Goal: Task Accomplishment & Management: Use online tool/utility

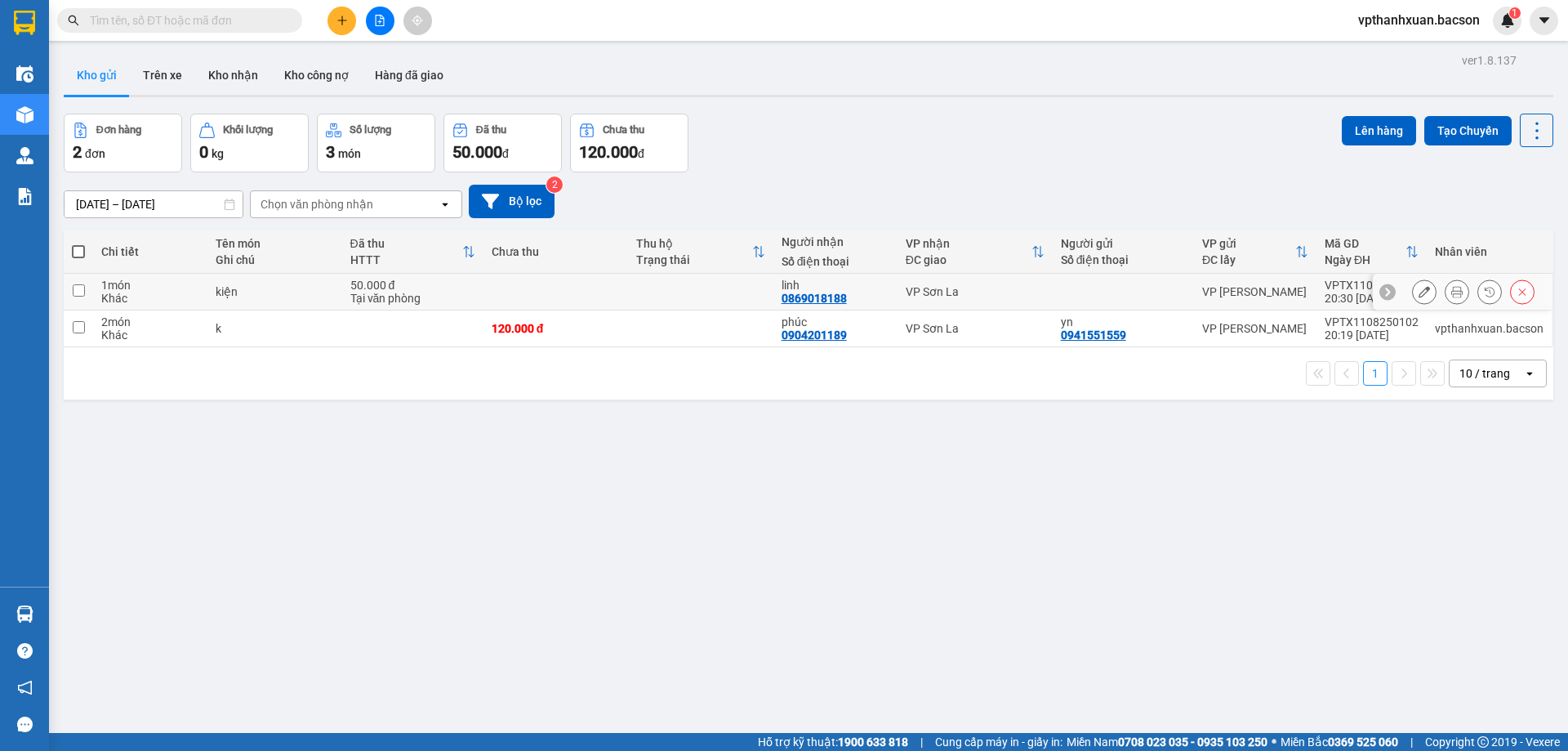
click at [672, 294] on td at bounding box center [700, 292] width 145 height 36
checkbox input "true"
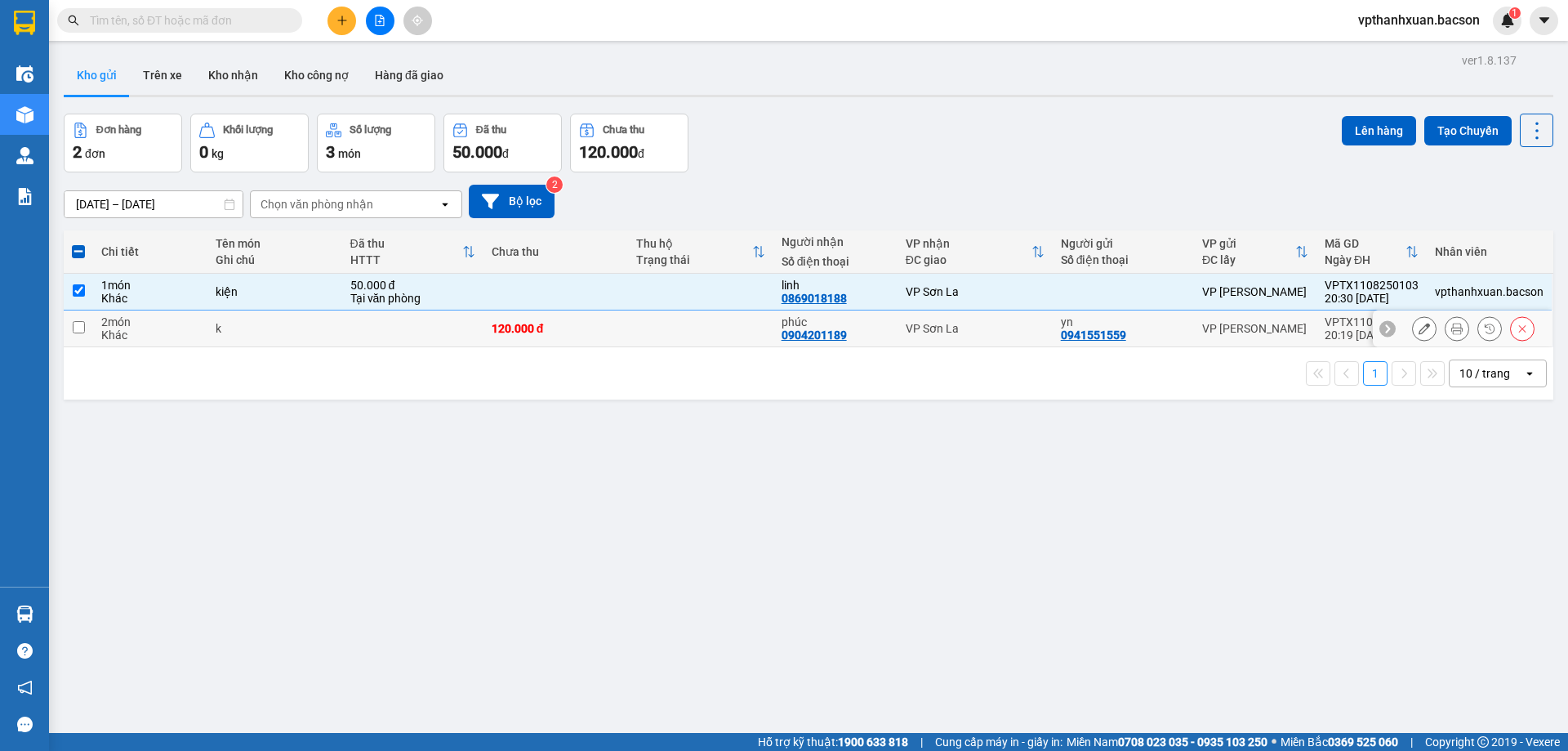
click at [1004, 323] on div "VP Sơn La" at bounding box center [975, 328] width 139 height 13
checkbox input "true"
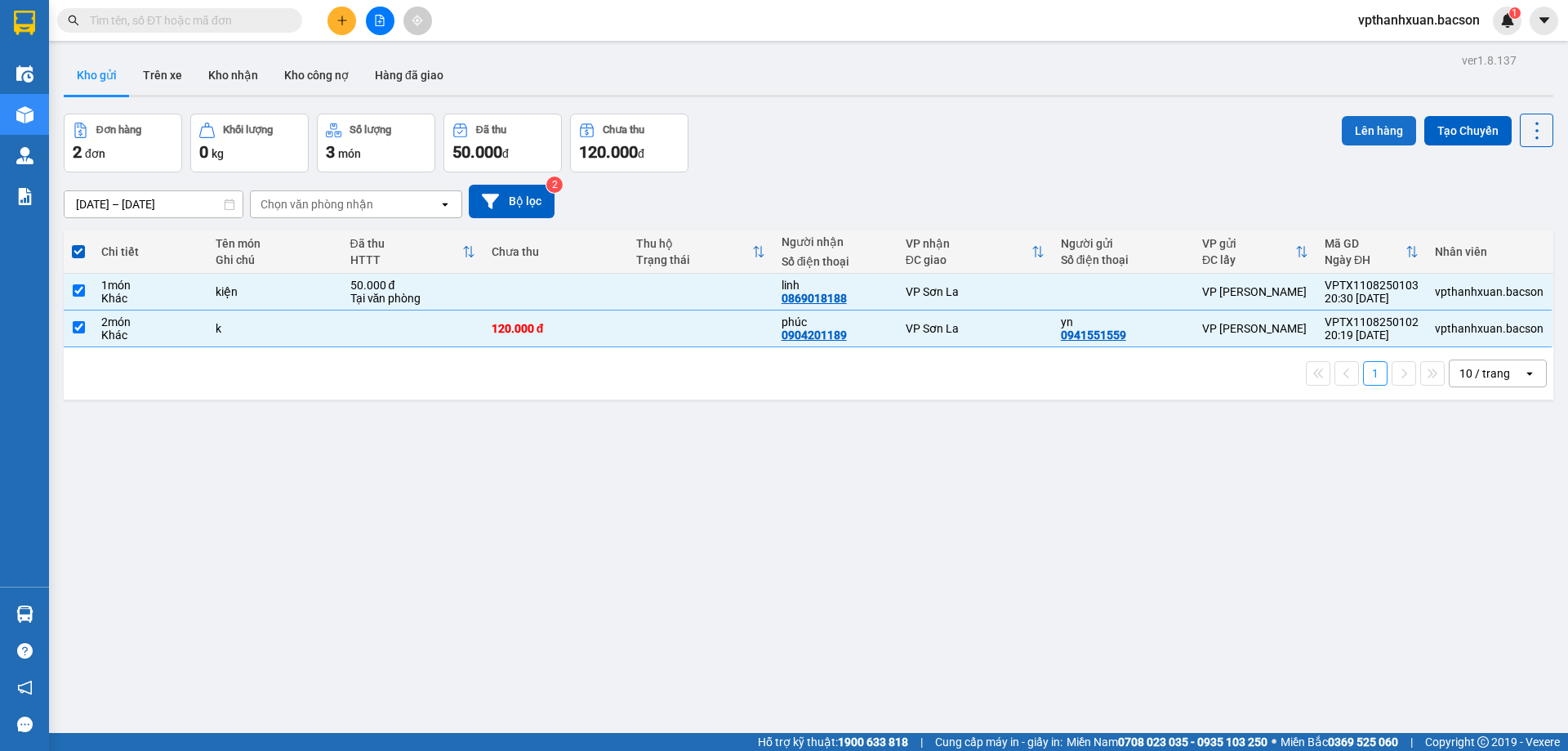
click at [1394, 129] on button "Lên hàng" at bounding box center [1379, 130] width 74 height 30
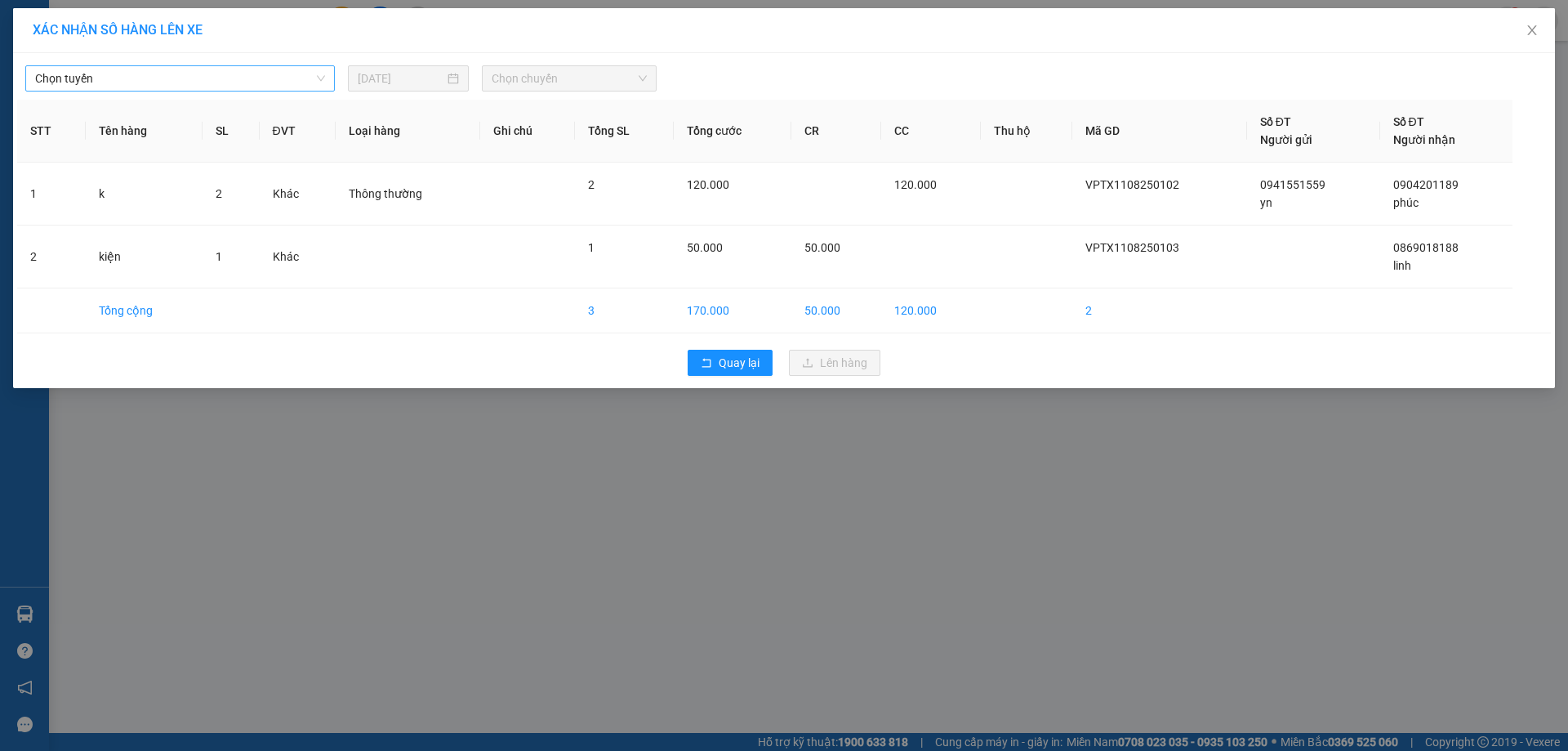
drag, startPoint x: 84, startPoint y: 74, endPoint x: 84, endPoint y: 89, distance: 15.0
click at [84, 77] on span "Chọn tuyến" at bounding box center [180, 78] width 290 height 25
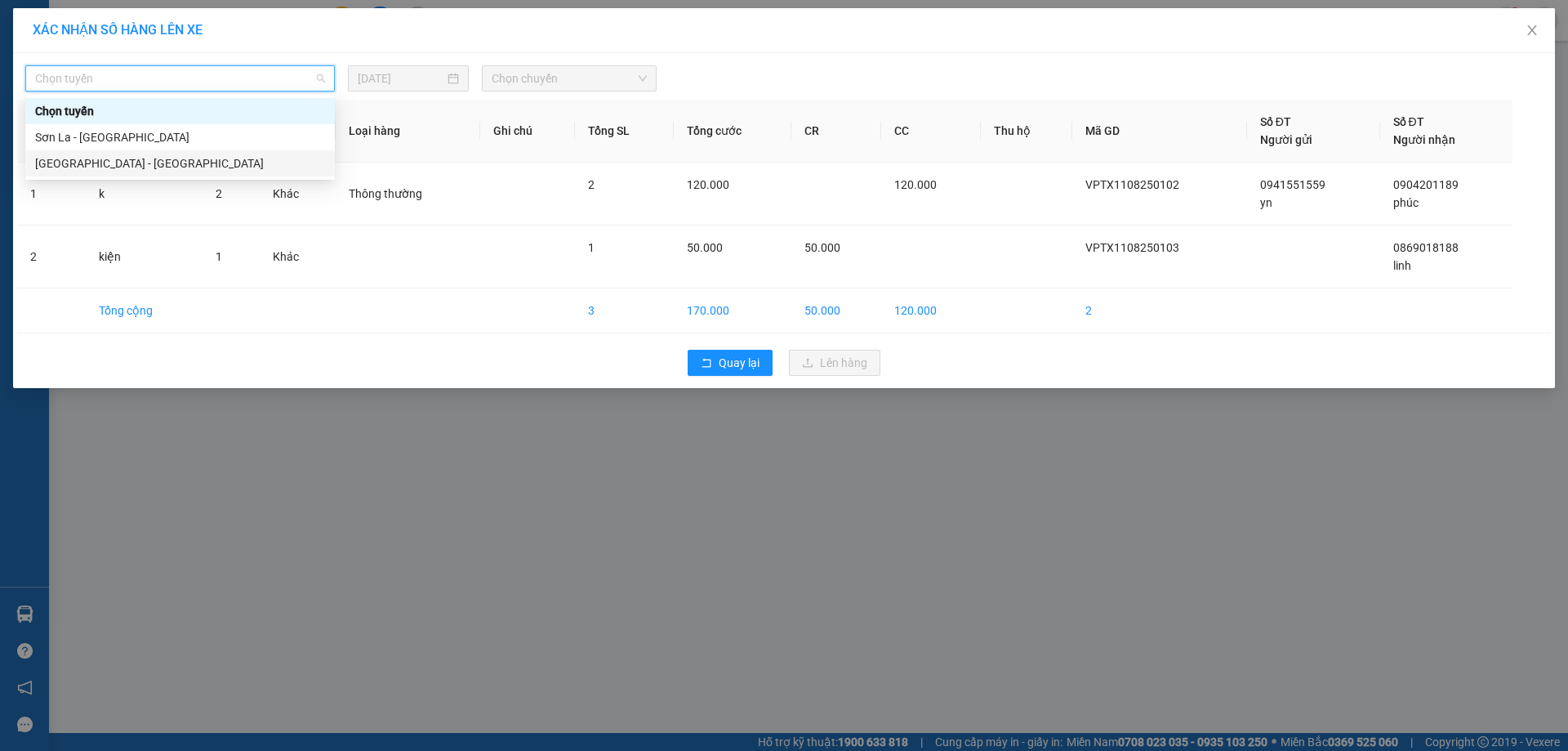
click at [81, 156] on div "[GEOGRAPHIC_DATA] - [GEOGRAPHIC_DATA]" at bounding box center [180, 163] width 309 height 26
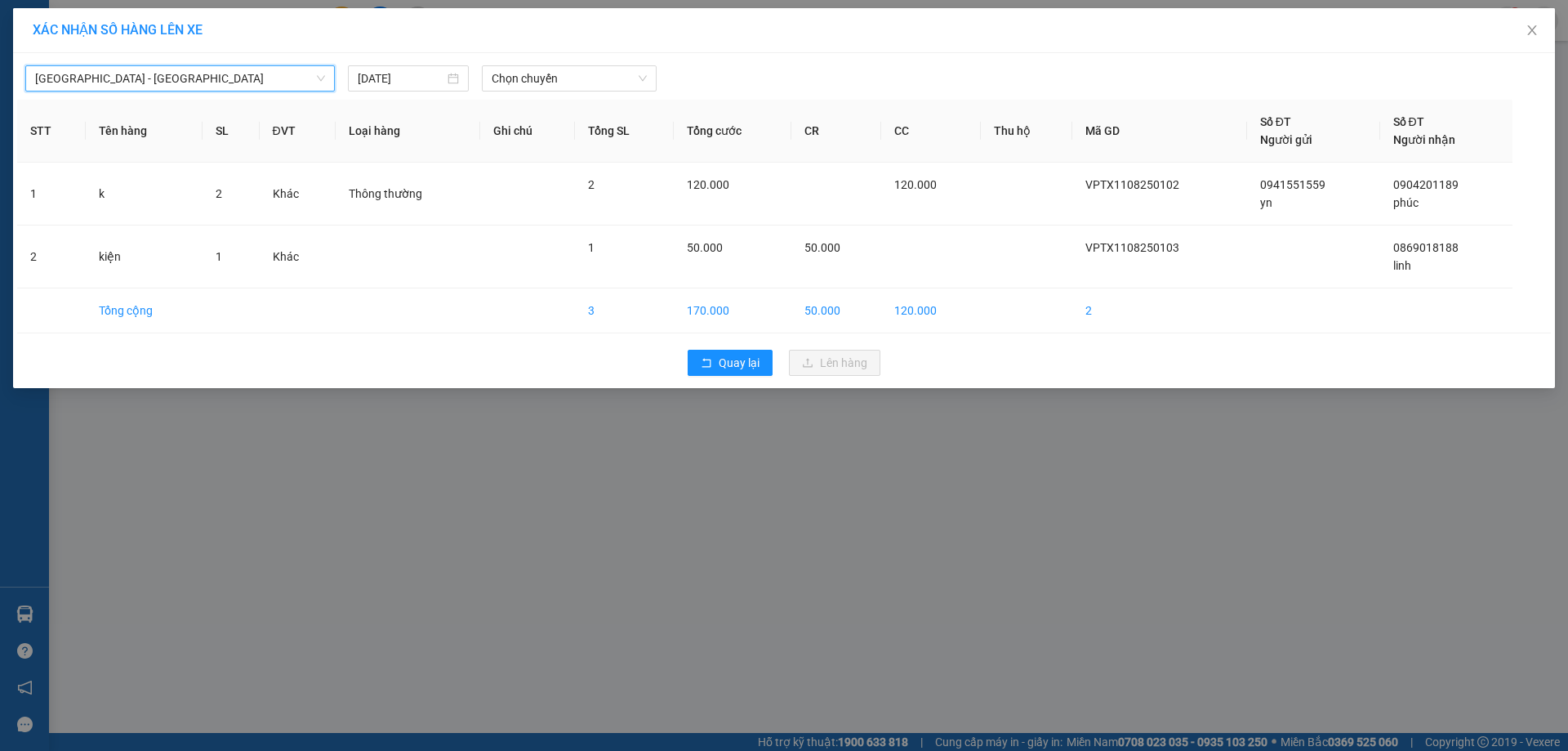
click at [528, 93] on div "[GEOGRAPHIC_DATA] - [GEOGRAPHIC_DATA] - [GEOGRAPHIC_DATA] [DATE] [PERSON_NAME] …" at bounding box center [784, 221] width 1542 height 335
click at [575, 74] on span "Chọn chuyến" at bounding box center [570, 78] width 156 height 25
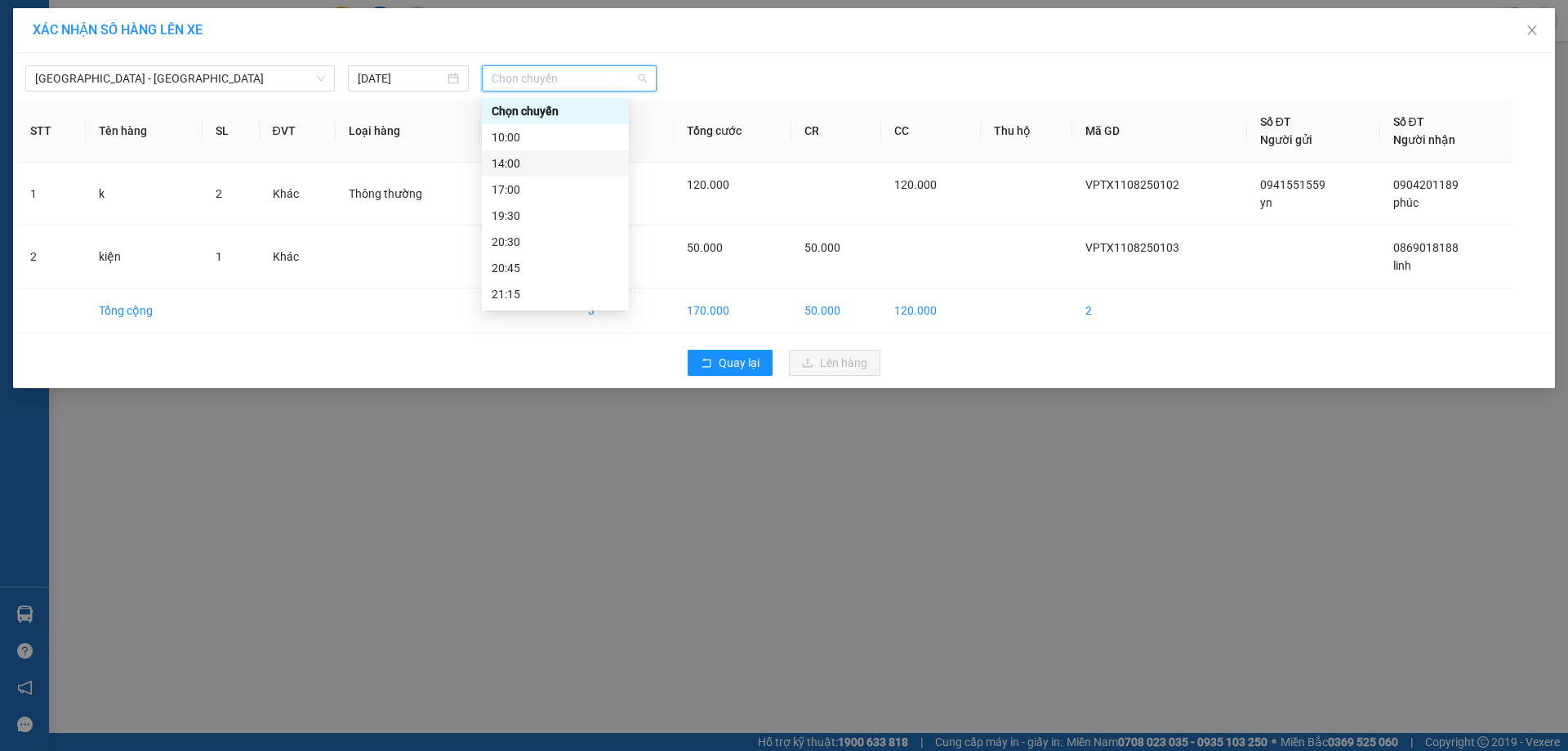
scroll to position [52, 0]
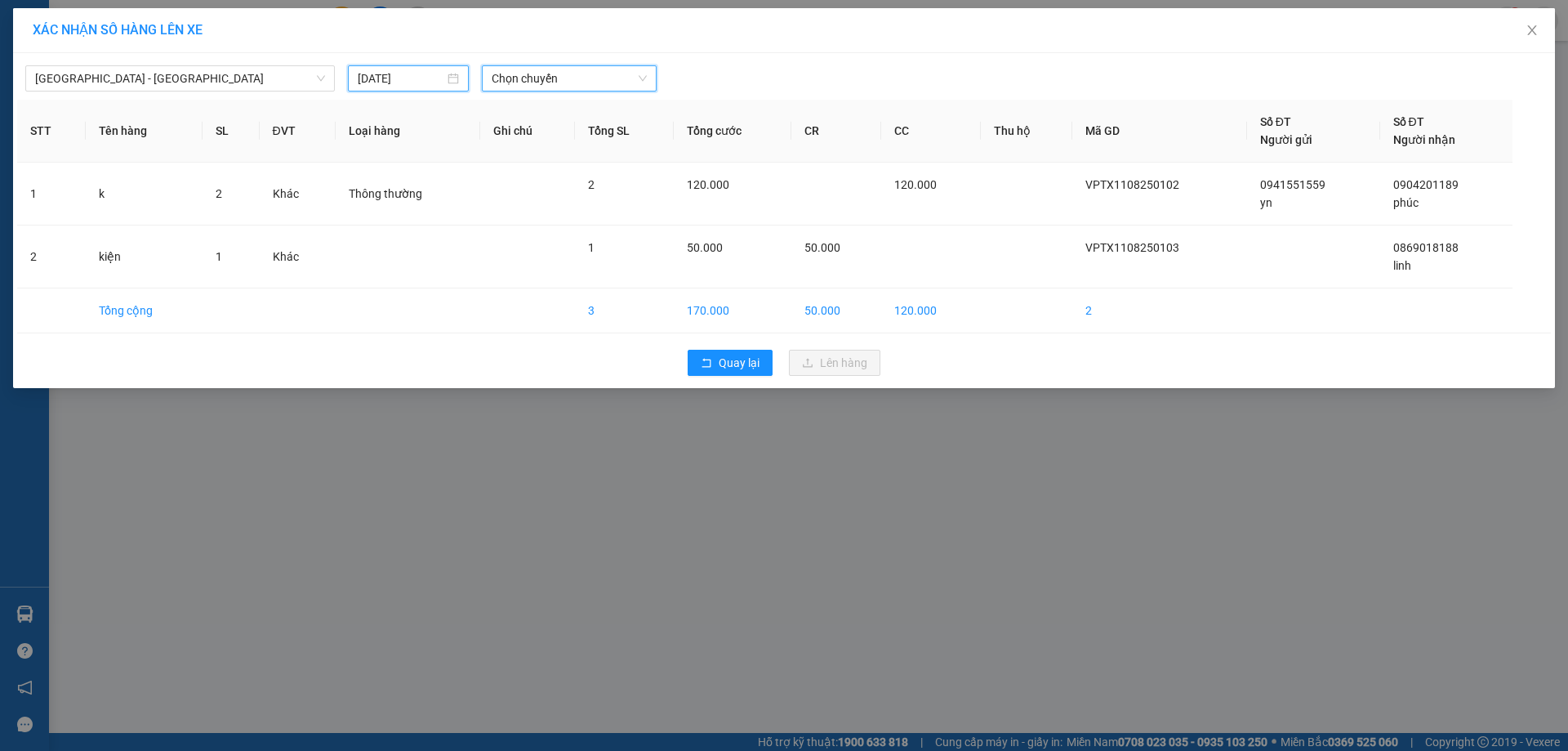
drag, startPoint x: 359, startPoint y: 76, endPoint x: 396, endPoint y: 115, distance: 53.8
click at [360, 76] on input "[DATE]" at bounding box center [401, 78] width 86 height 18
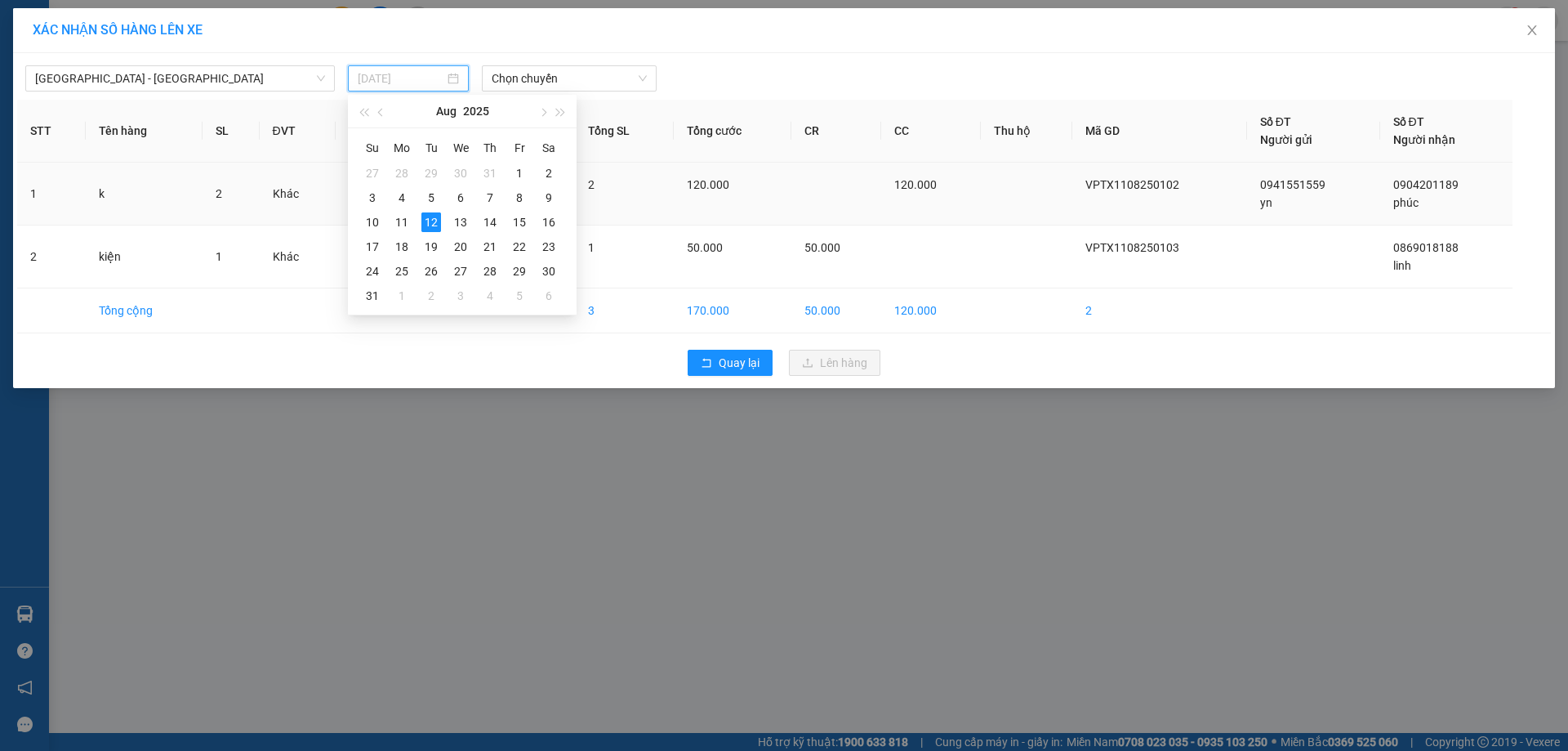
click at [402, 219] on div "11" at bounding box center [402, 222] width 19 height 19
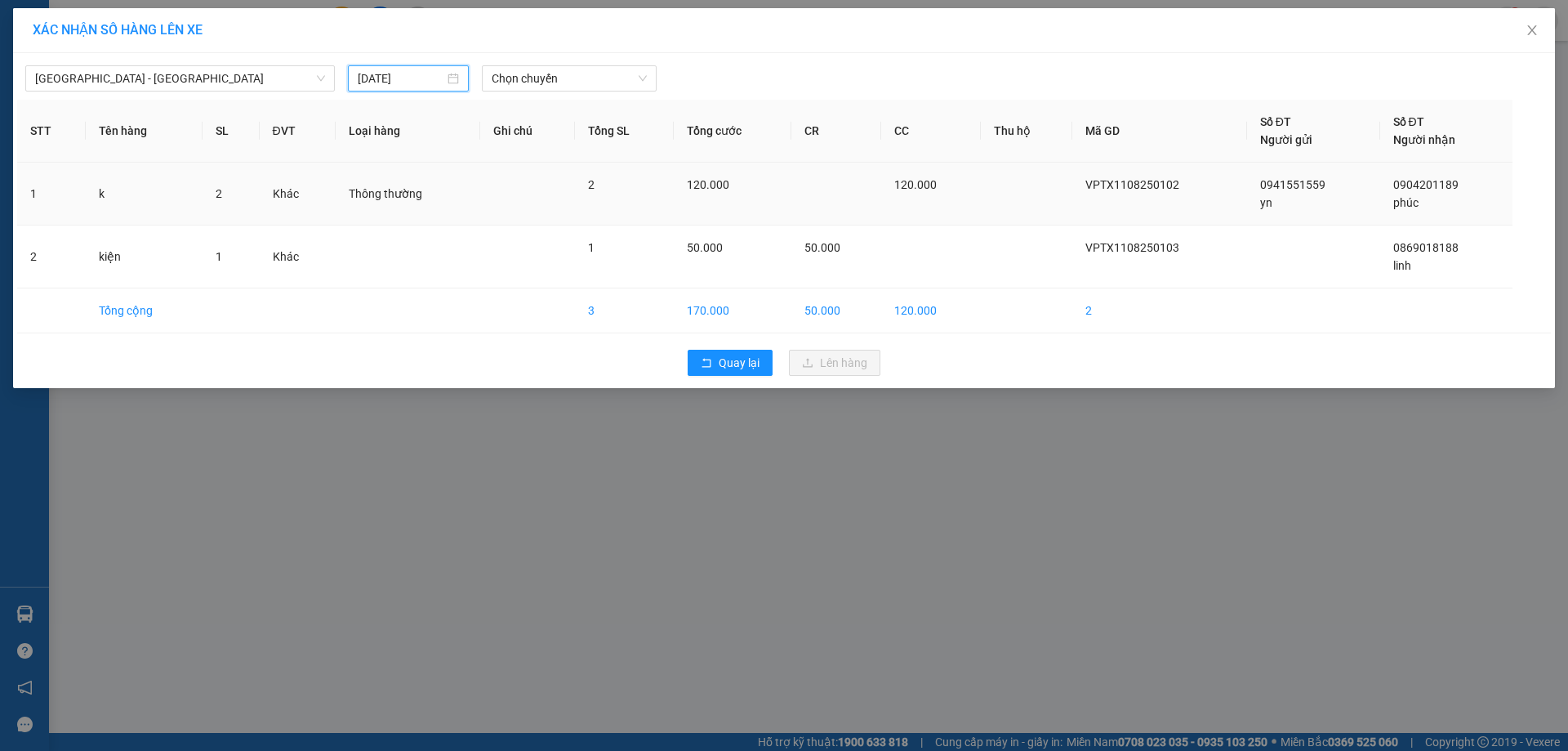
type input "[DATE]"
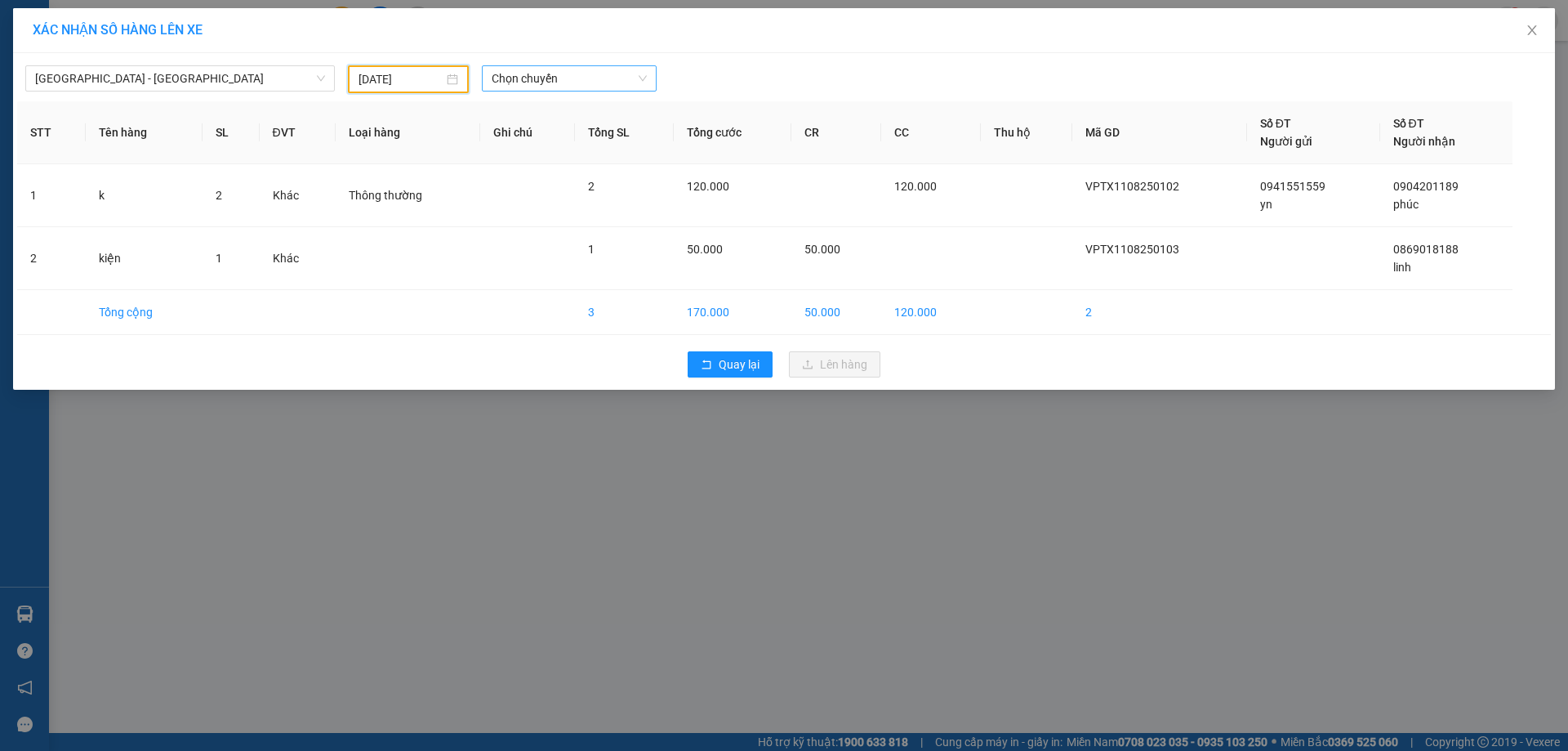
click at [561, 84] on span "Chọn chuyến" at bounding box center [570, 78] width 156 height 25
click at [576, 299] on div "23:00 - 29h-773.34" at bounding box center [555, 293] width 128 height 18
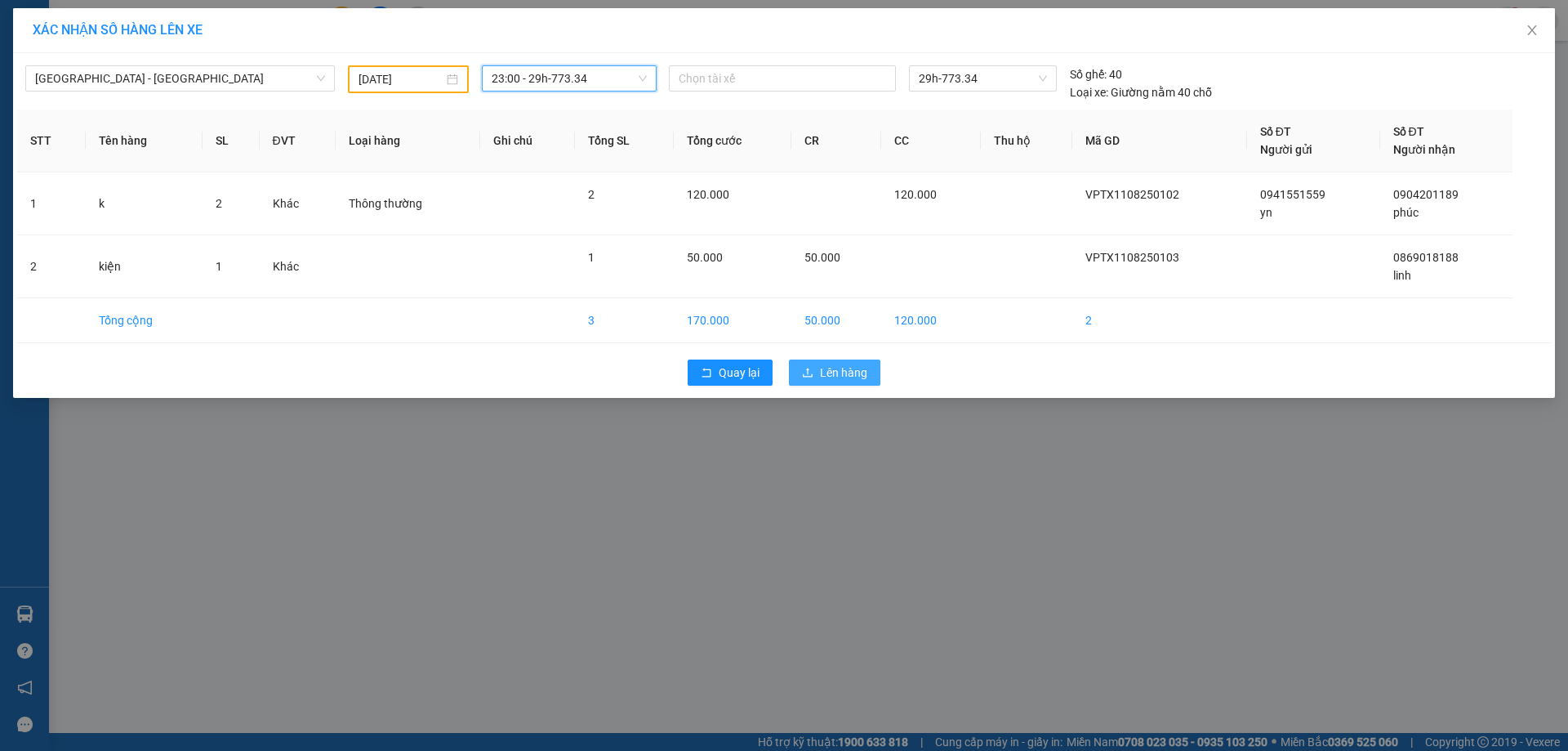
click at [796, 368] on button "Lên hàng" at bounding box center [834, 372] width 91 height 26
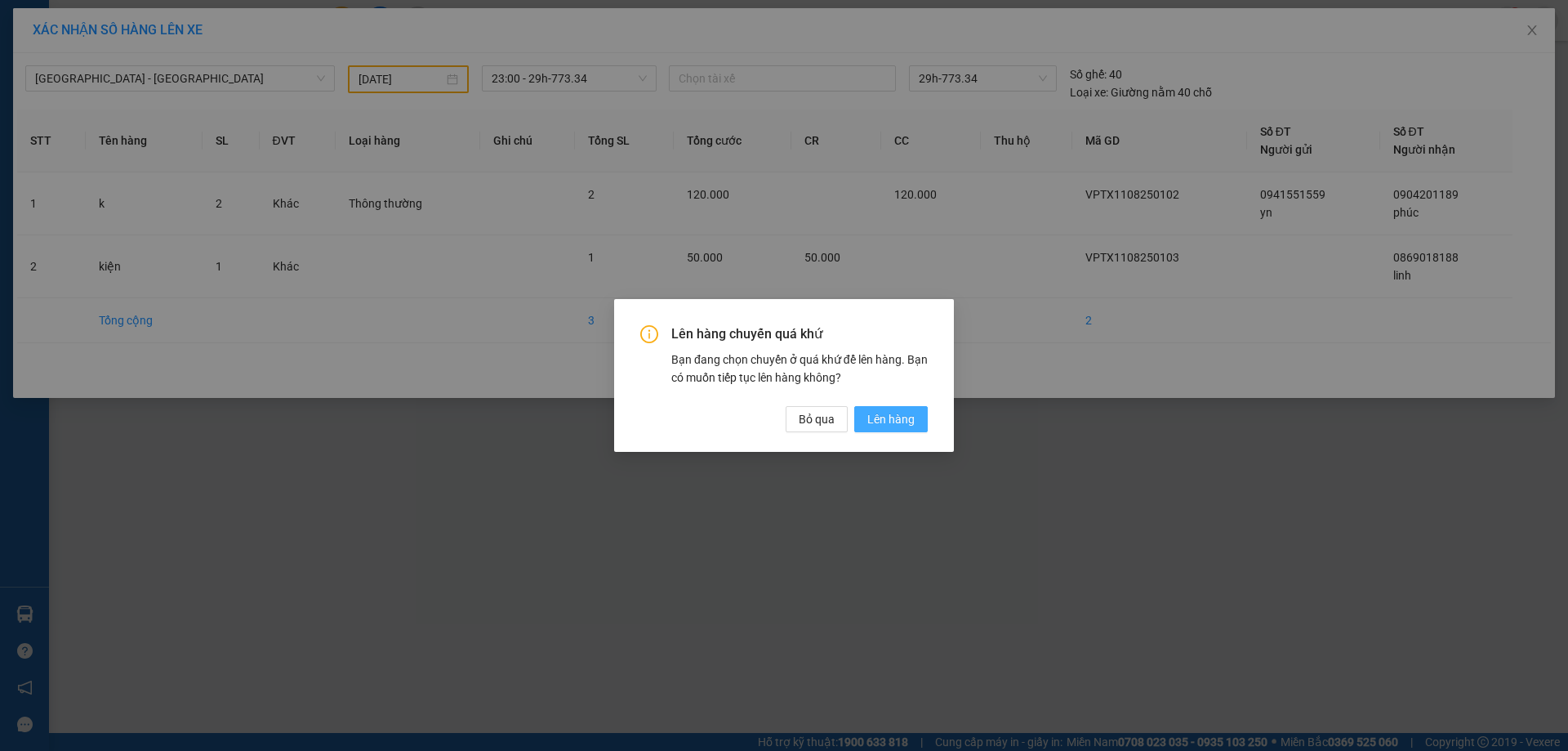
click at [916, 423] on button "Lên hàng" at bounding box center [890, 419] width 74 height 26
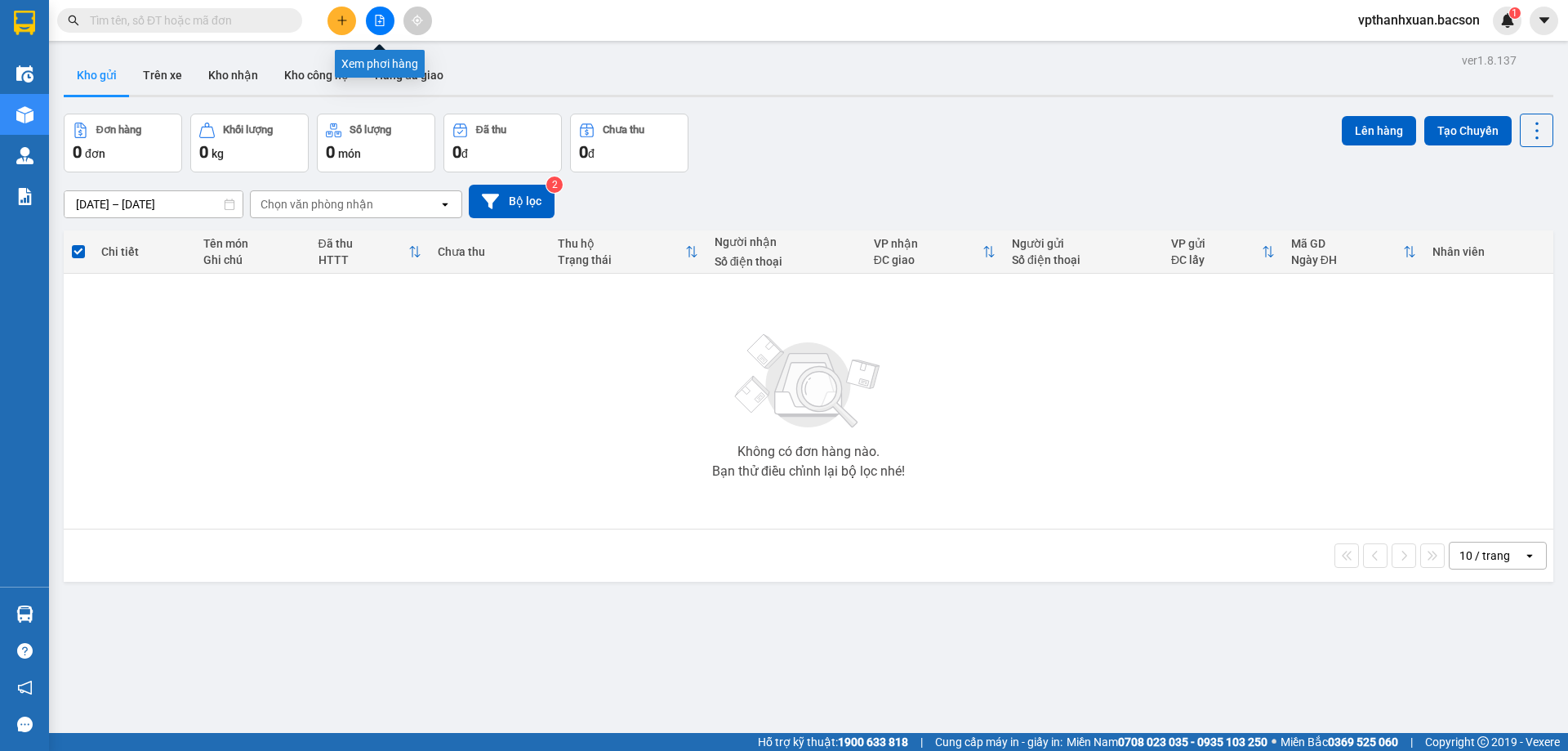
click at [376, 22] on icon "file-add" at bounding box center [380, 20] width 12 height 12
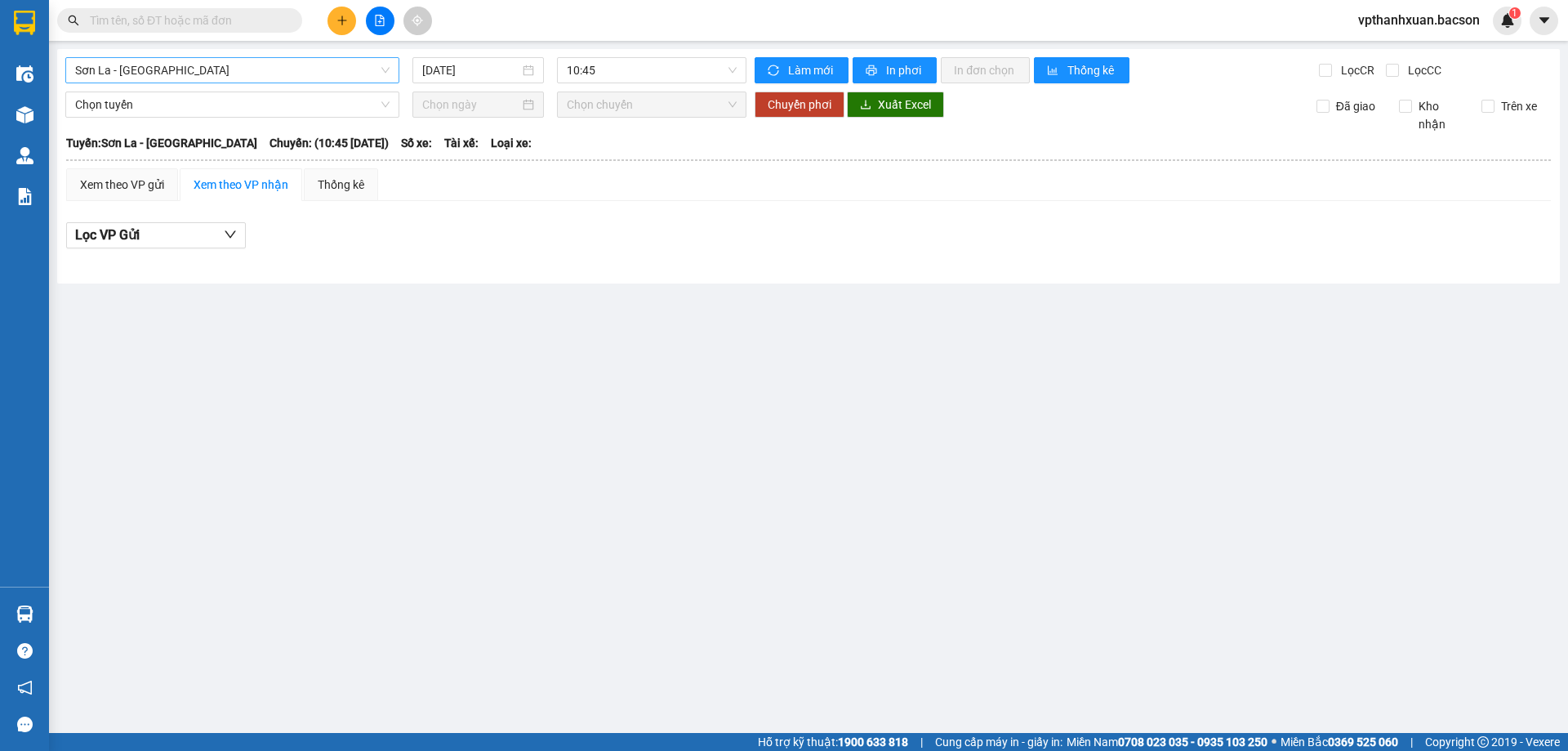
click at [277, 71] on span "Sơn La - [GEOGRAPHIC_DATA]" at bounding box center [232, 70] width 314 height 25
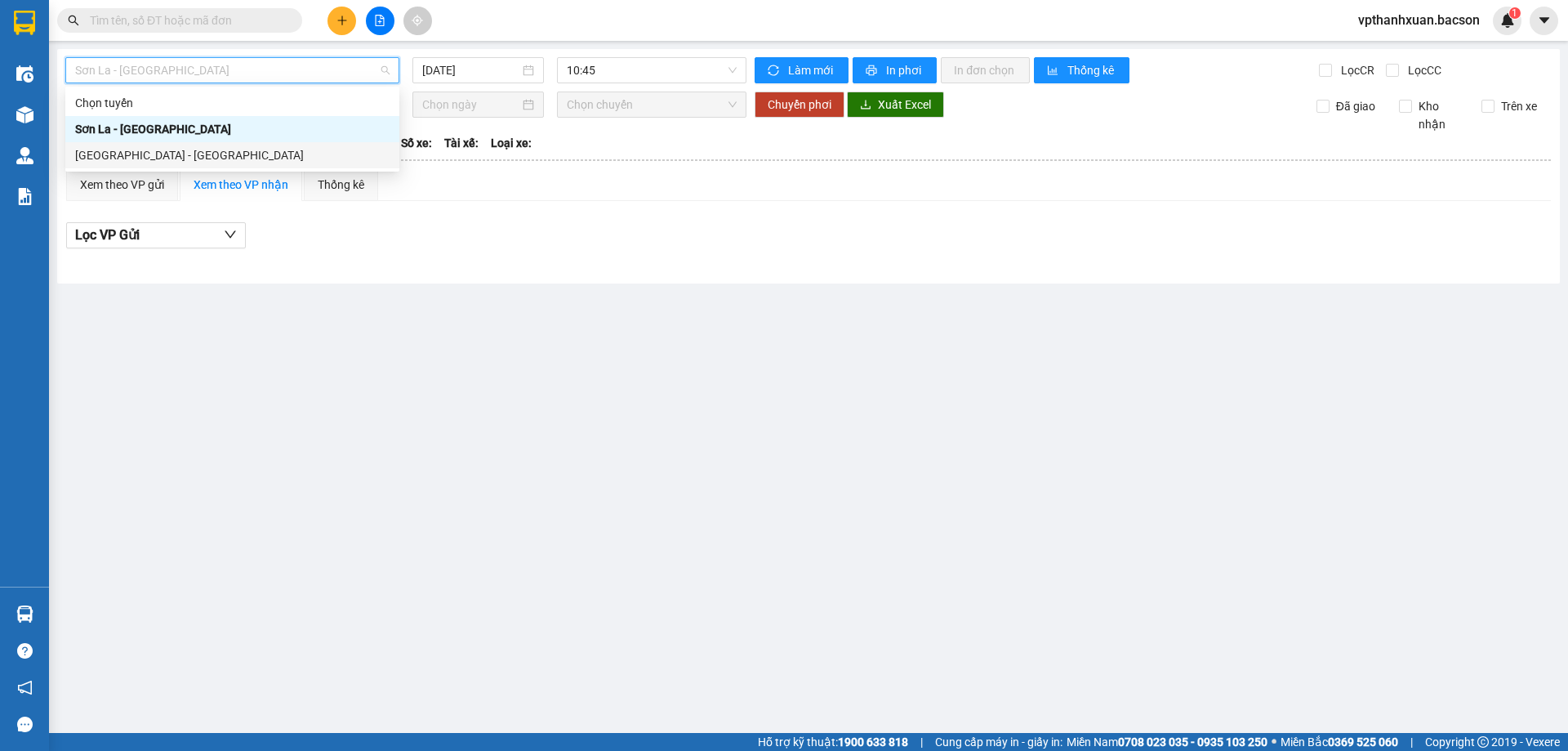
click at [260, 154] on div "[GEOGRAPHIC_DATA] - [GEOGRAPHIC_DATA]" at bounding box center [232, 155] width 314 height 18
type input "[DATE]"
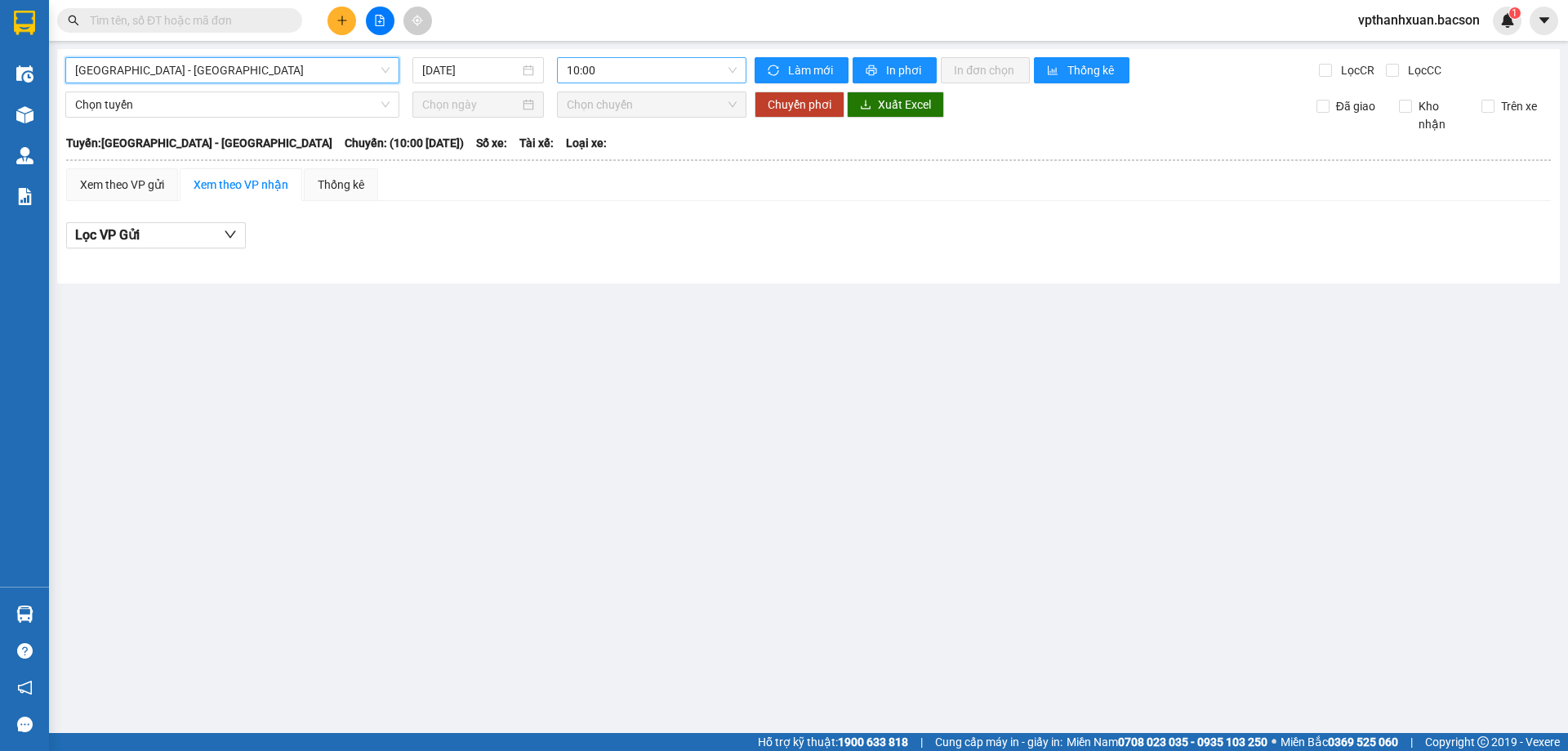
click at [685, 78] on span "10:00" at bounding box center [651, 70] width 170 height 25
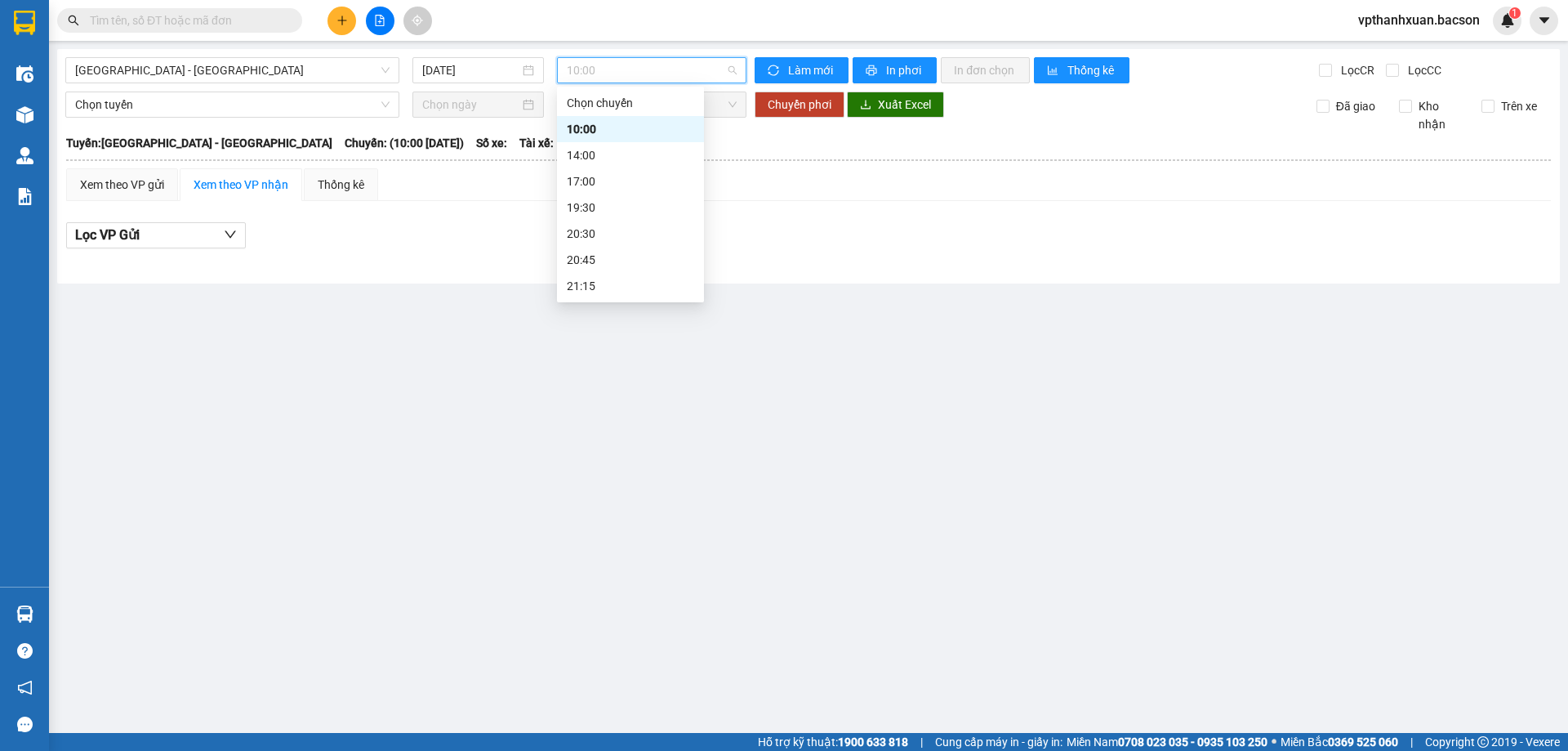
scroll to position [52, 0]
drag, startPoint x: 297, startPoint y: 74, endPoint x: 180, endPoint y: 84, distance: 117.4
click at [296, 74] on span "[GEOGRAPHIC_DATA] - [GEOGRAPHIC_DATA]" at bounding box center [232, 70] width 314 height 25
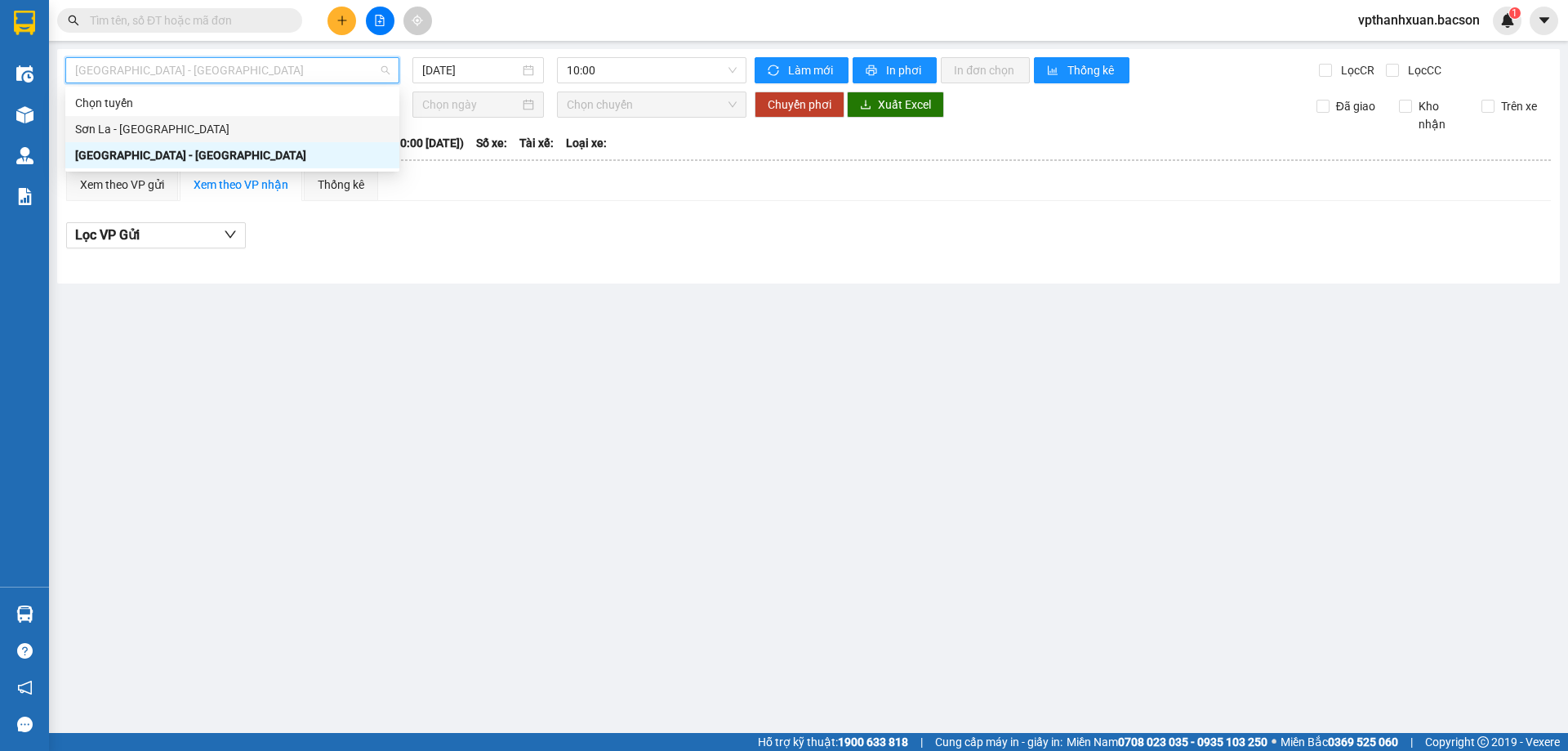
drag, startPoint x: 118, startPoint y: 125, endPoint x: 142, endPoint y: 123, distance: 24.1
click at [120, 125] on div "Sơn La - [GEOGRAPHIC_DATA]" at bounding box center [232, 129] width 314 height 18
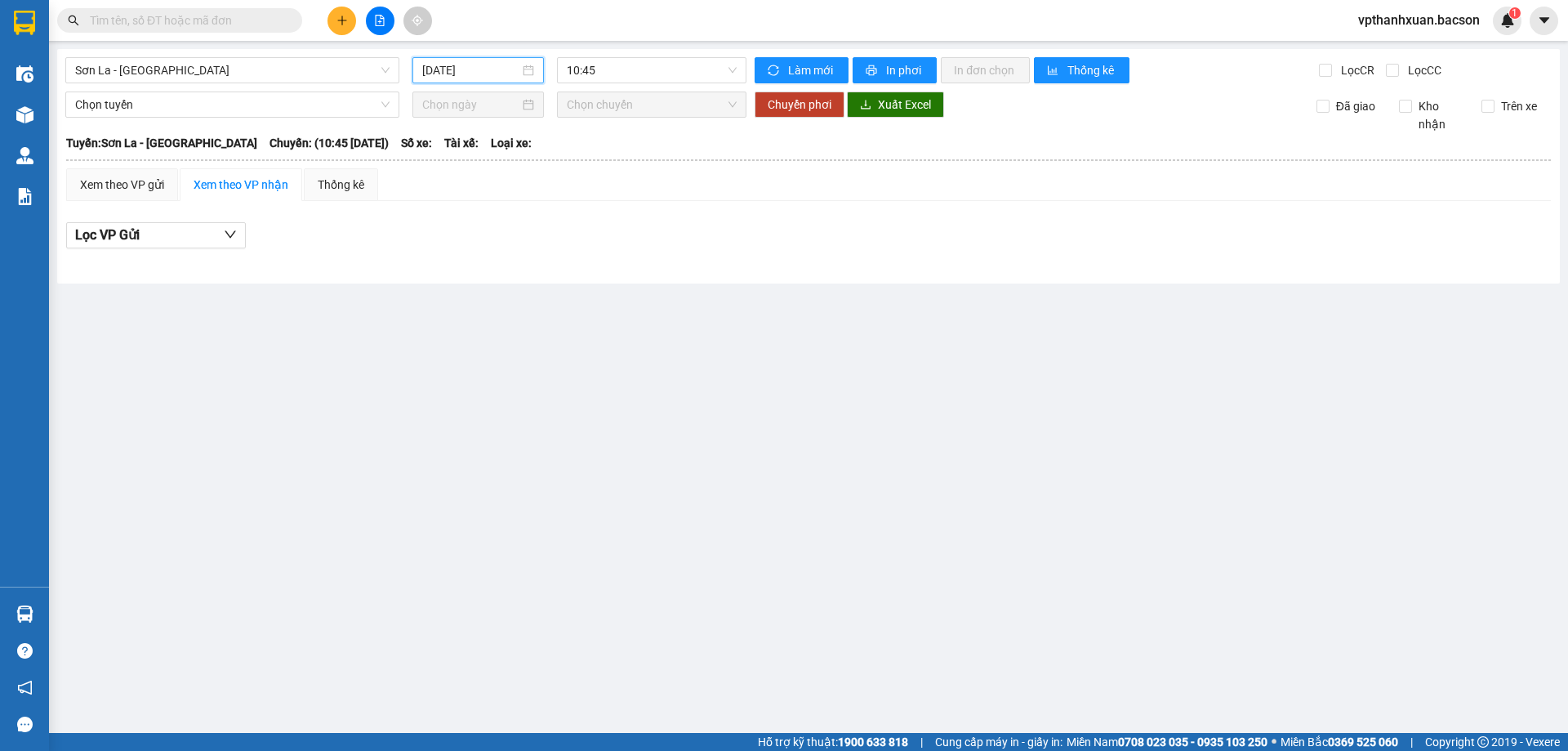
click at [491, 66] on input "[DATE]" at bounding box center [470, 69] width 97 height 18
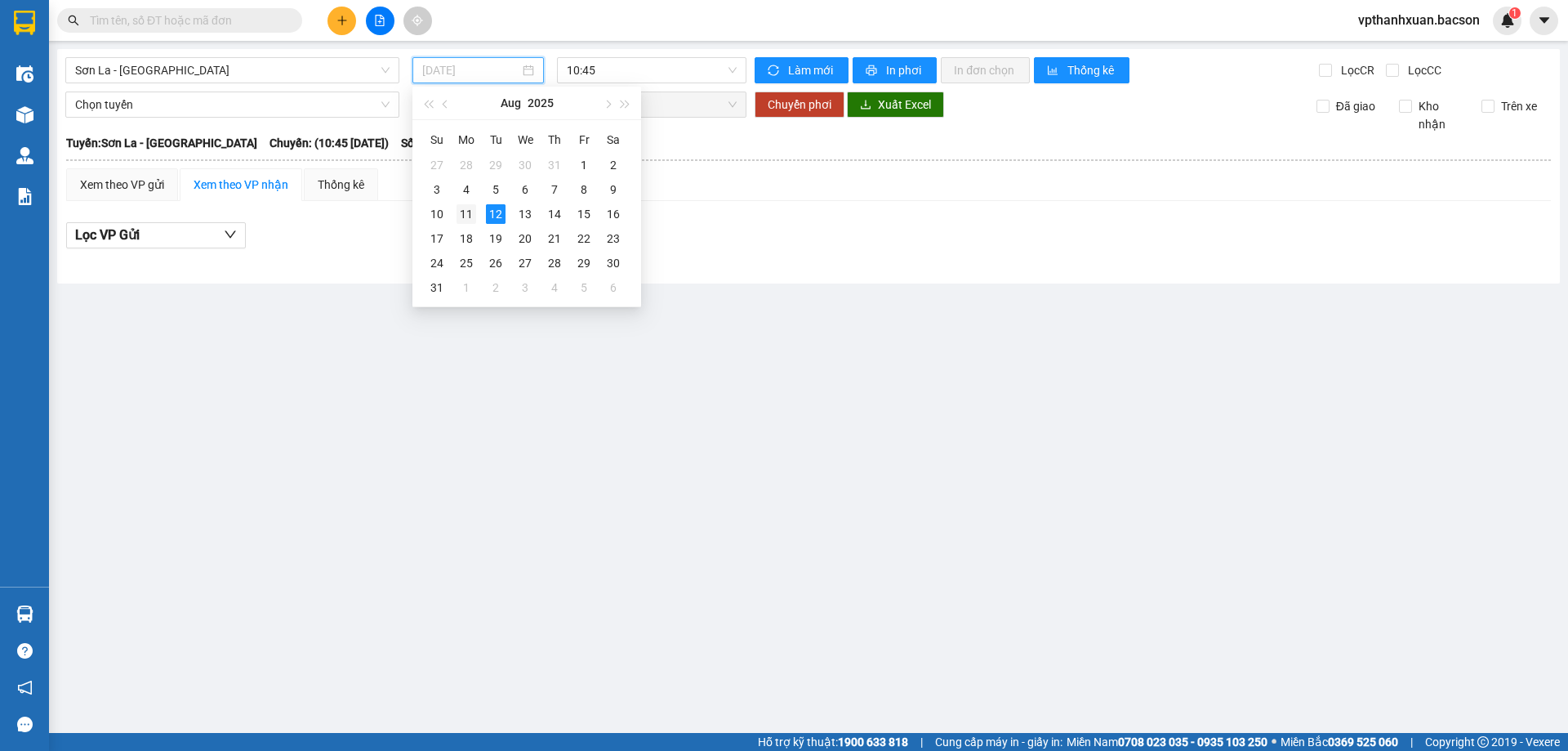
click at [463, 215] on div "11" at bounding box center [466, 214] width 19 height 19
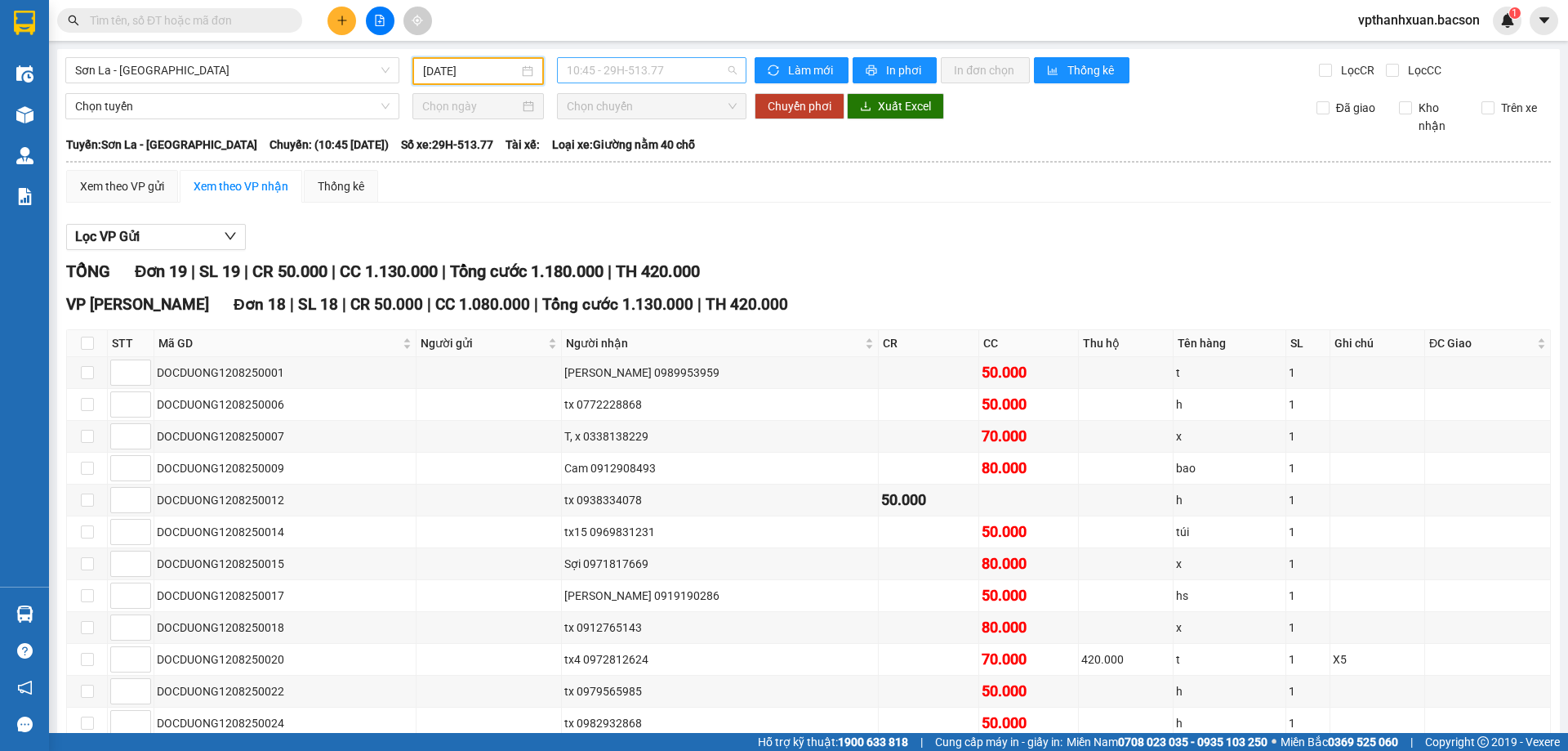
click at [652, 69] on span "10:45 - 29H-513.77" at bounding box center [651, 70] width 170 height 25
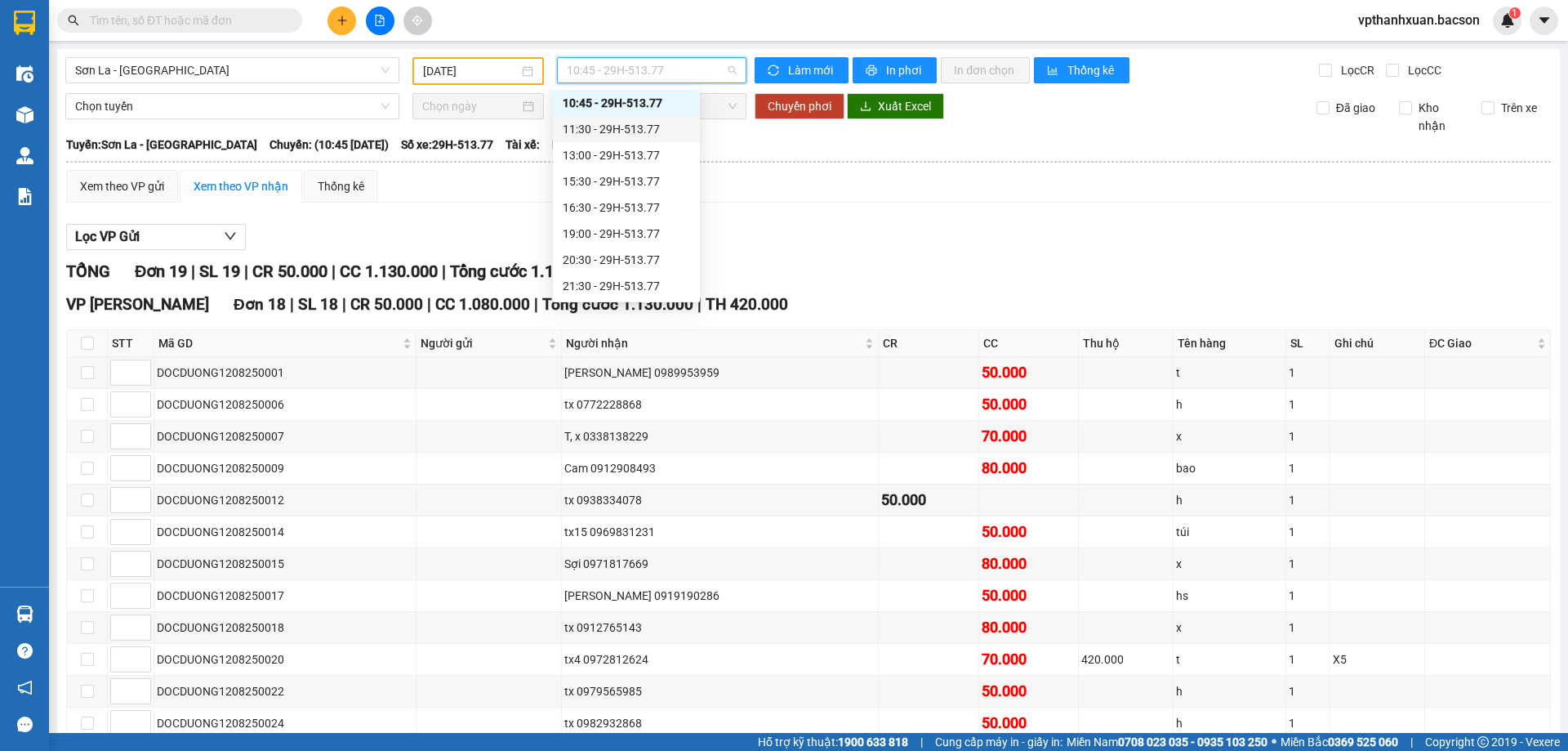
click at [636, 128] on div "11:30 - 29H-513.77" at bounding box center [626, 129] width 128 height 18
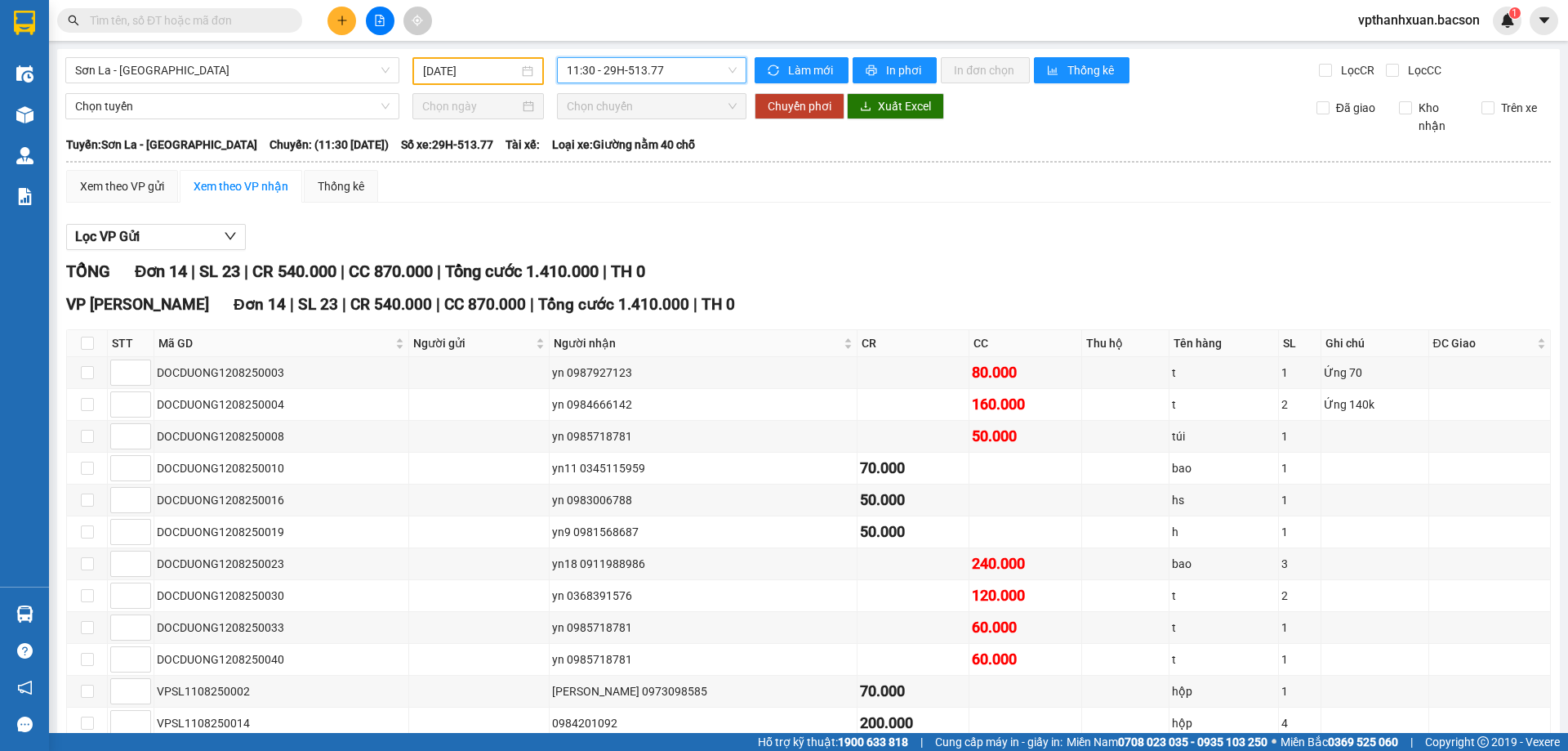
click at [624, 77] on span "11:30 - 29H-513.77" at bounding box center [651, 70] width 170 height 25
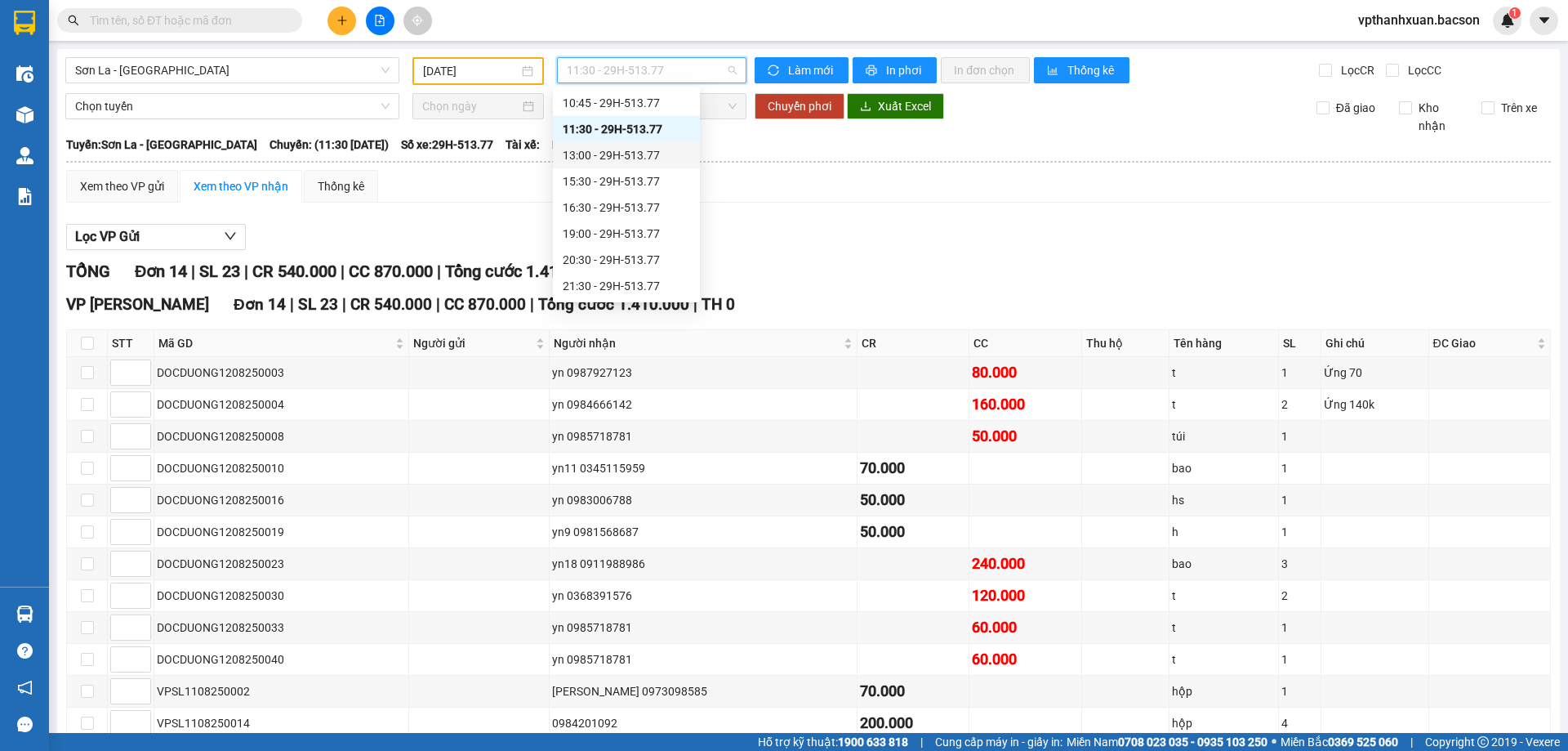
click at [614, 154] on div "13:00 - 29H-513.77" at bounding box center [626, 155] width 128 height 18
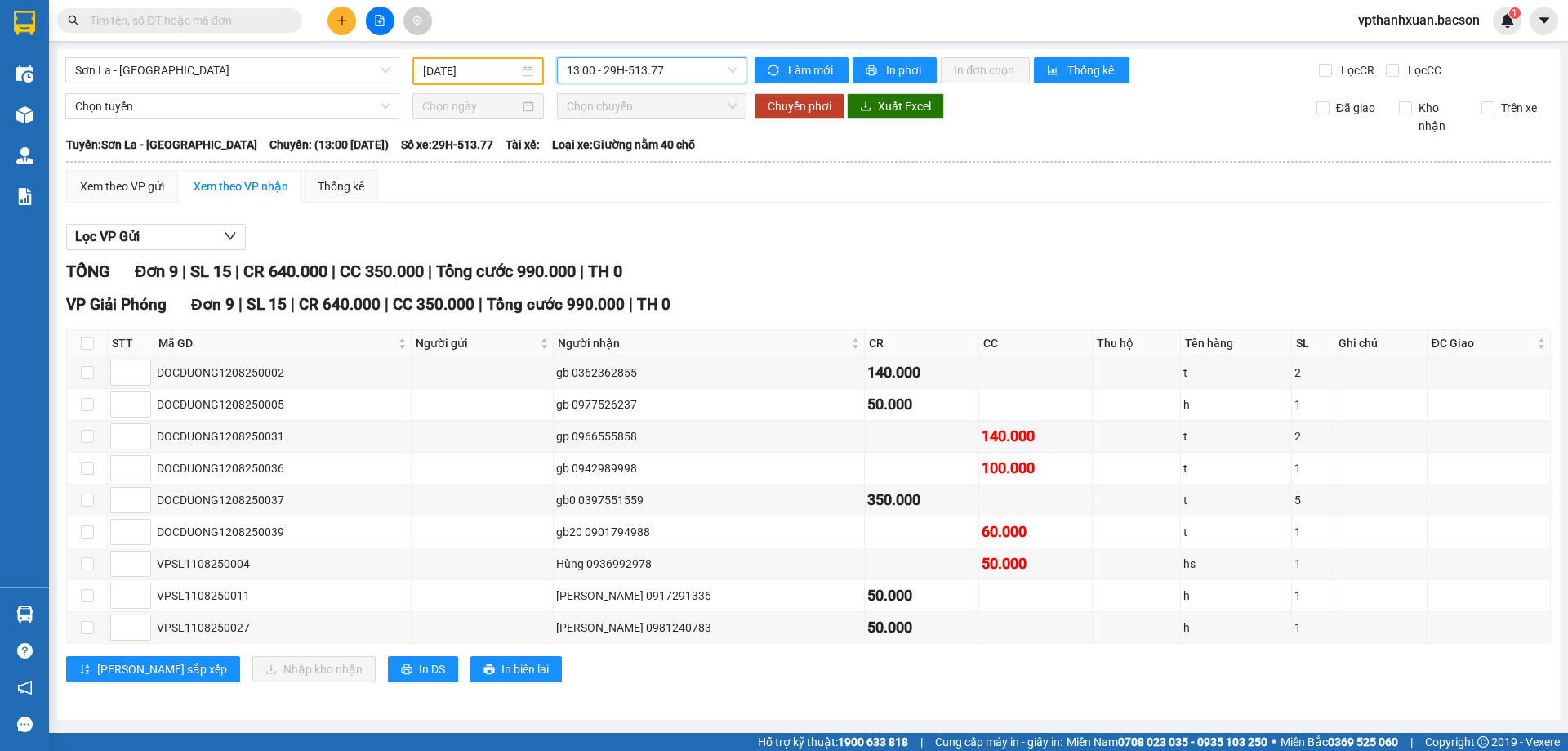
click at [625, 90] on div "[GEOGRAPHIC_DATA] [DATE] 13:00 13:00 - 29H-513.77 [PERSON_NAME] mới In phơi In …" at bounding box center [808, 384] width 1502 height 671
click at [634, 79] on span "13:00 - 29H-513.77" at bounding box center [651, 70] width 170 height 25
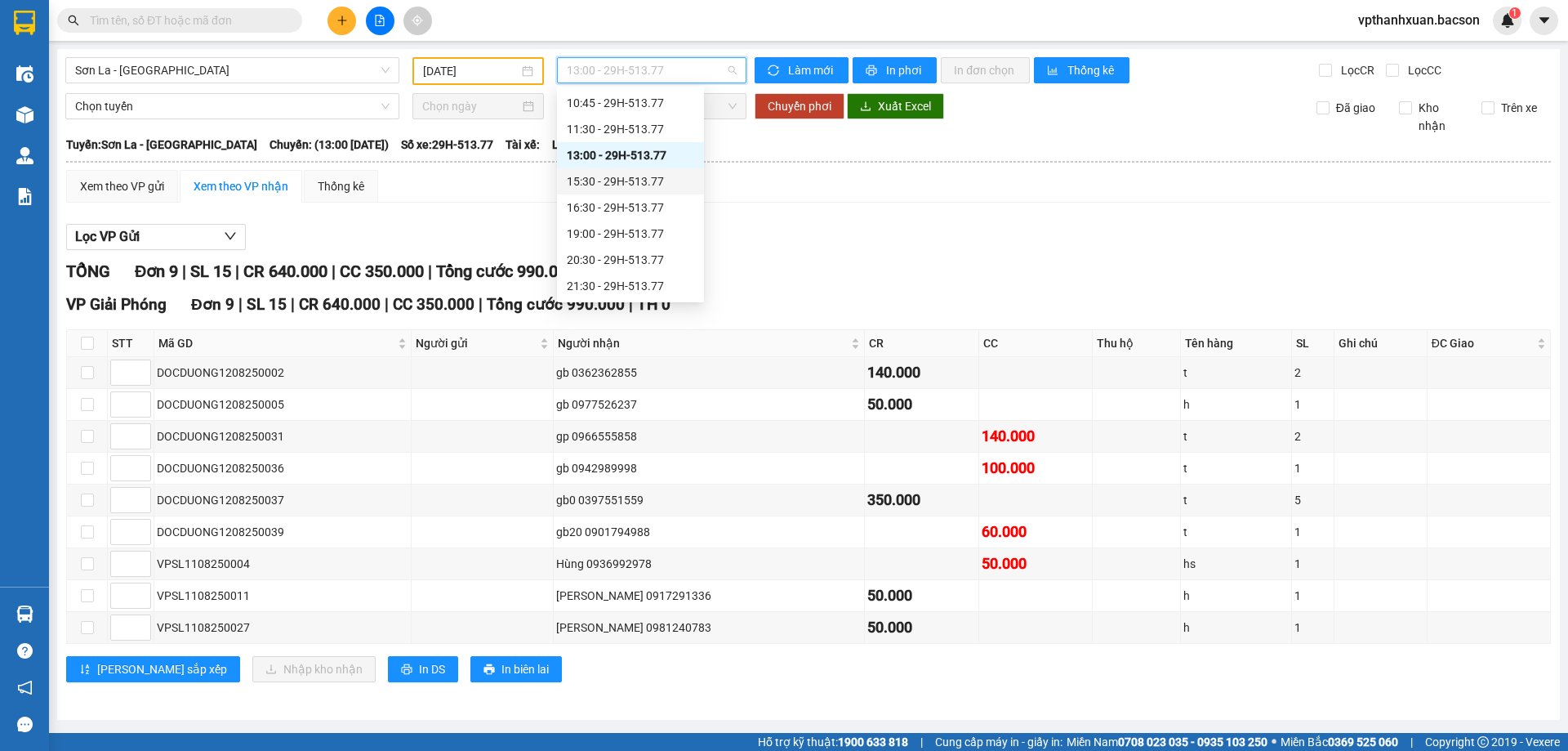
click at [626, 183] on div "15:30 - 29H-513.77" at bounding box center [630, 181] width 128 height 18
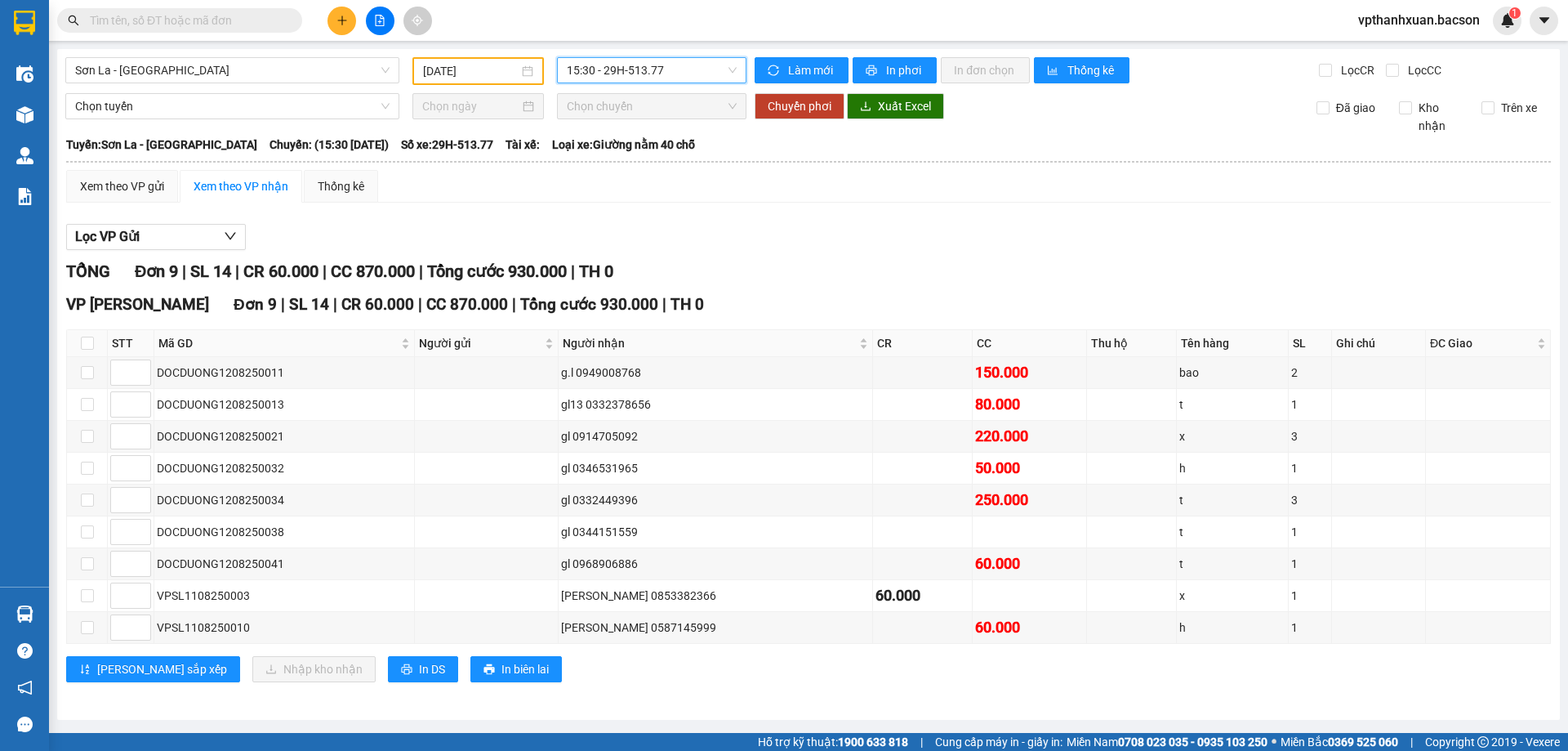
click at [657, 75] on span "15:30 - 29H-513.77" at bounding box center [651, 70] width 170 height 25
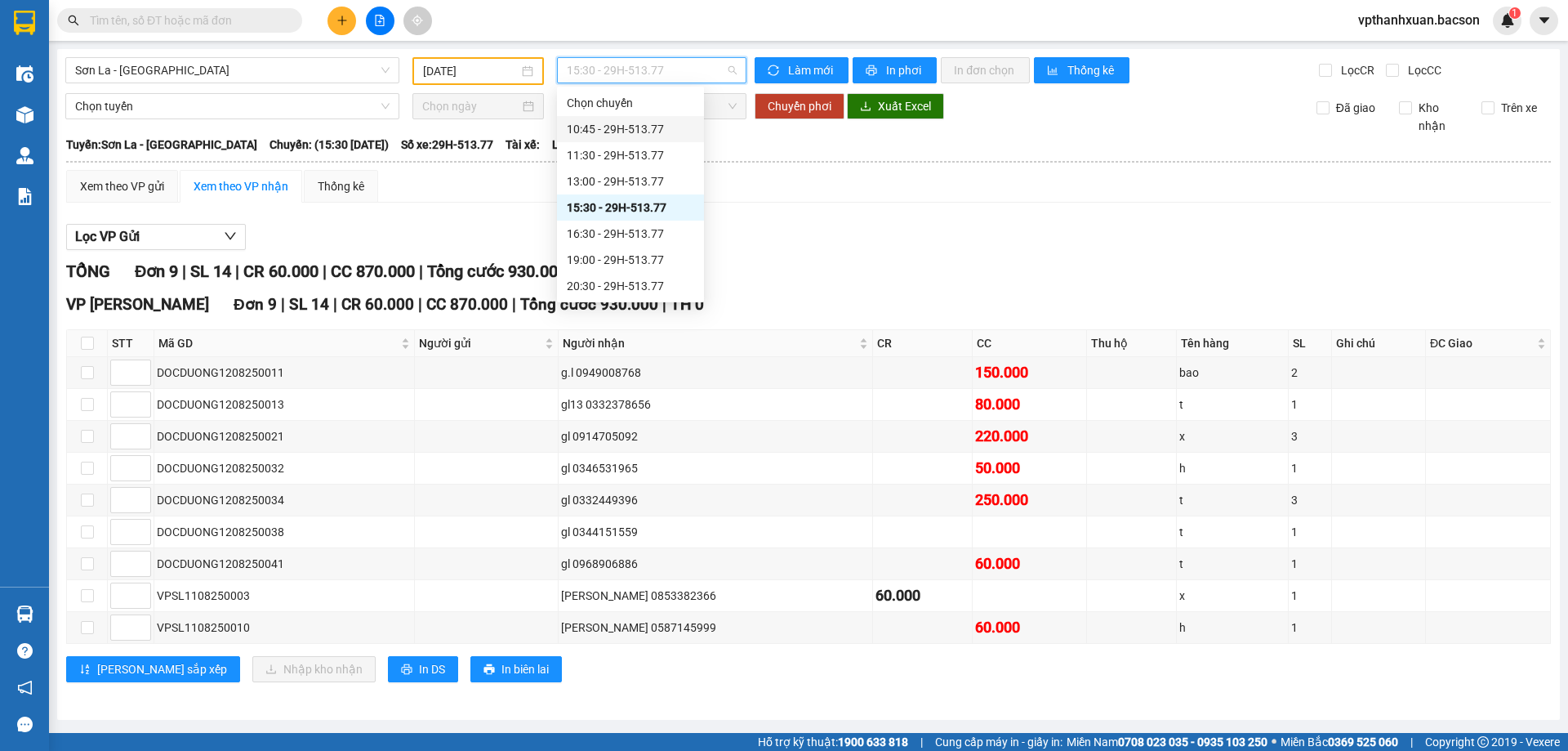
click at [655, 132] on div "10:45 - 29H-513.77" at bounding box center [630, 129] width 128 height 18
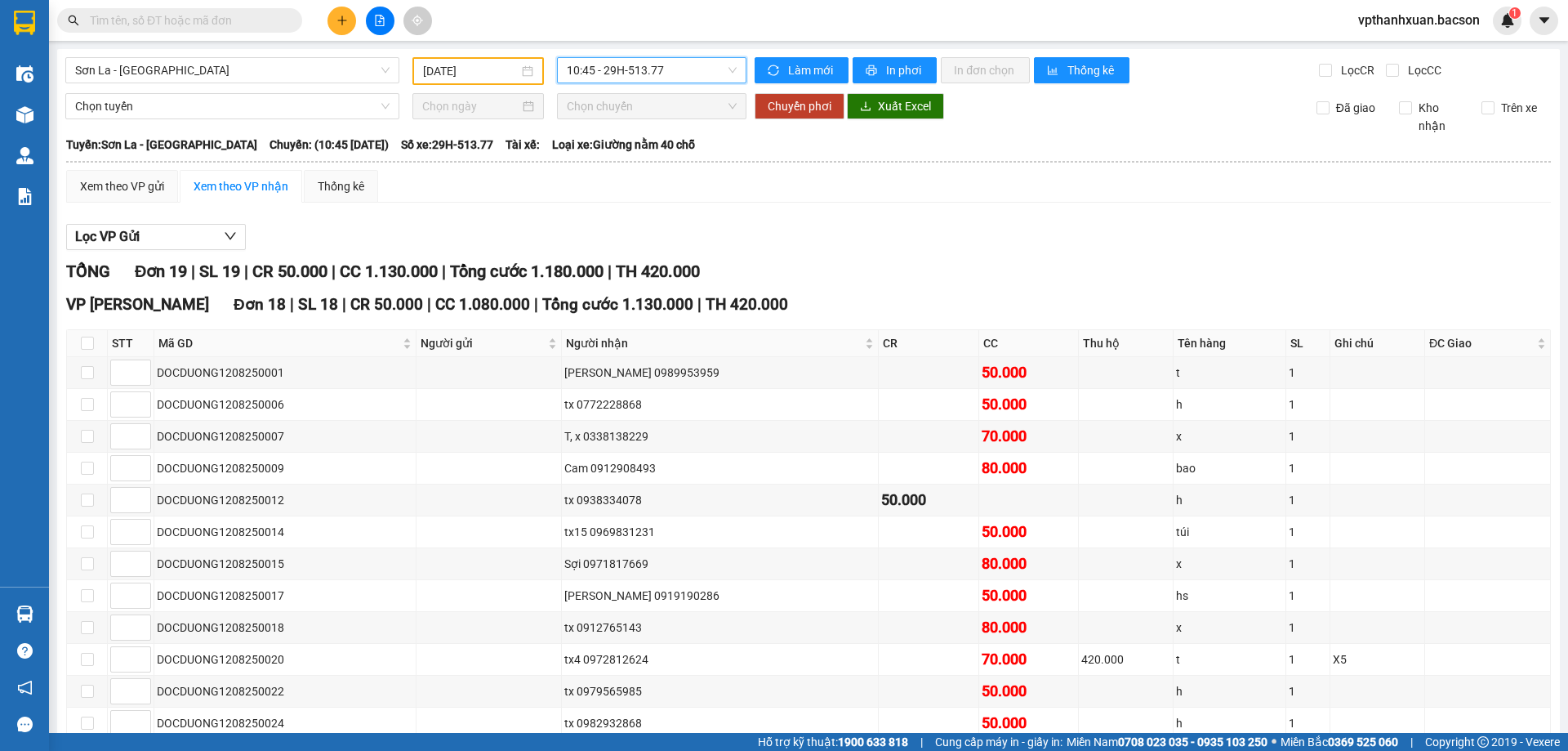
click at [671, 80] on span "10:45 - 29H-513.77" at bounding box center [651, 70] width 170 height 25
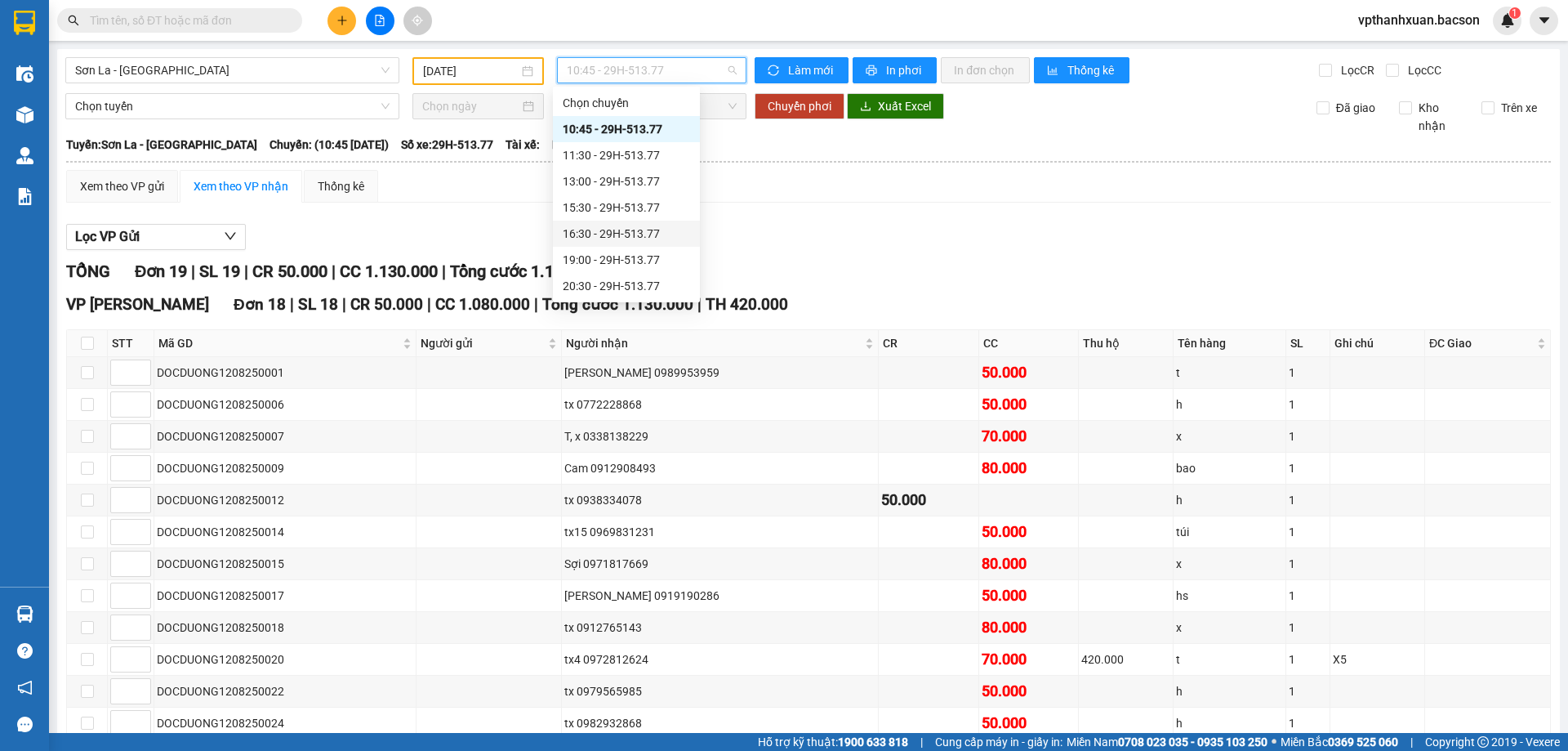
click at [653, 224] on div "16:30 - 29H-513.77" at bounding box center [626, 233] width 147 height 26
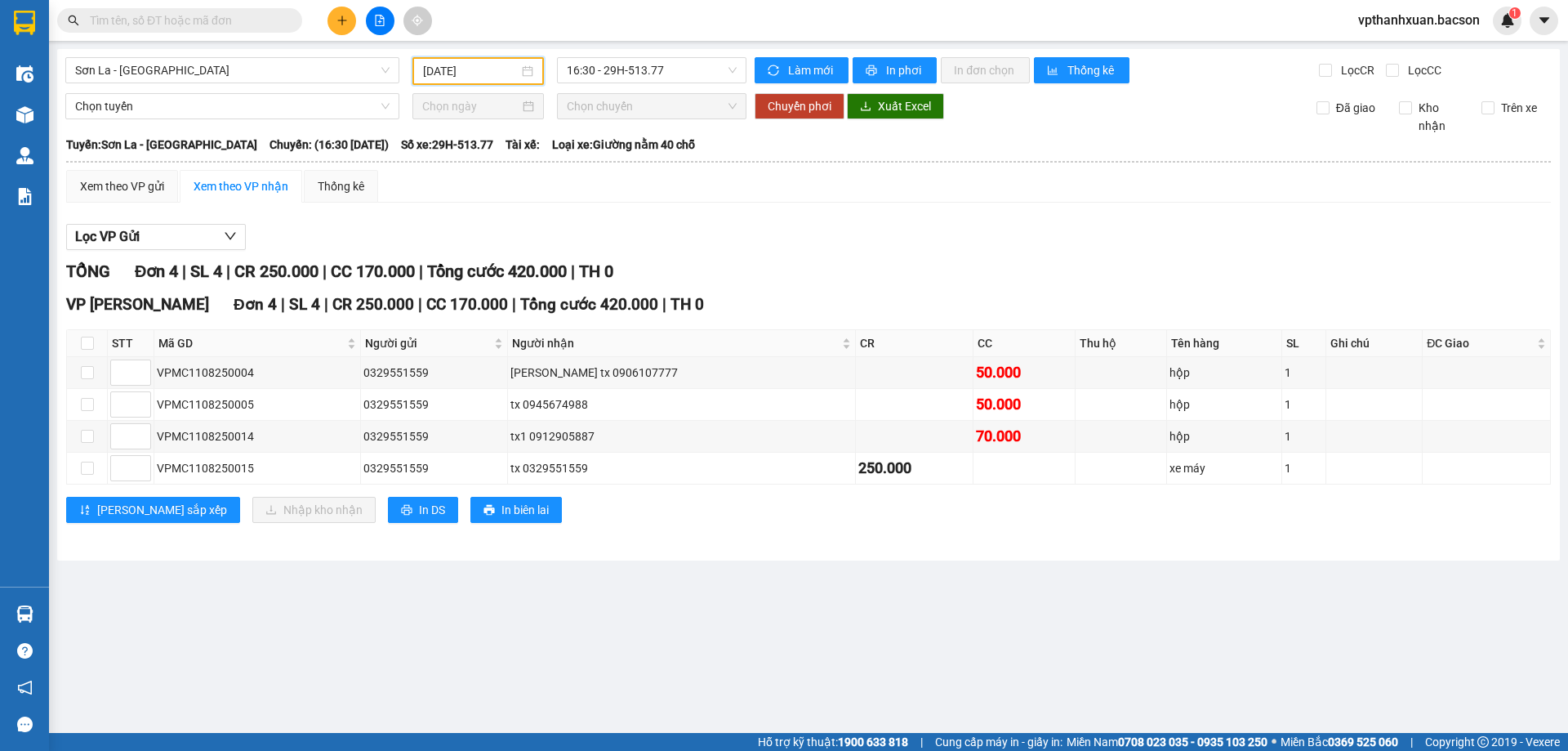
click at [478, 69] on input "[DATE]" at bounding box center [470, 70] width 96 height 18
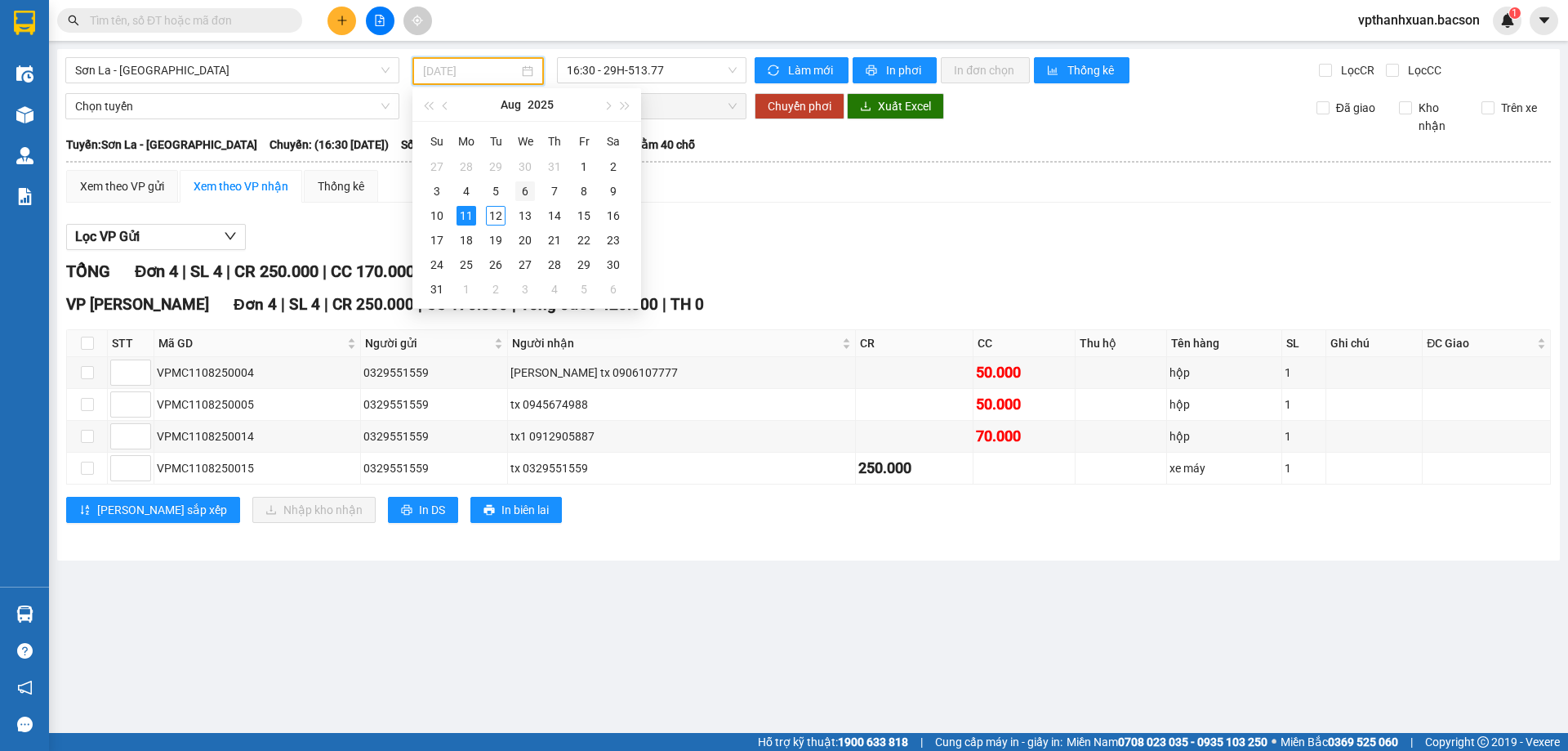
click at [525, 186] on div "6" at bounding box center [525, 190] width 19 height 19
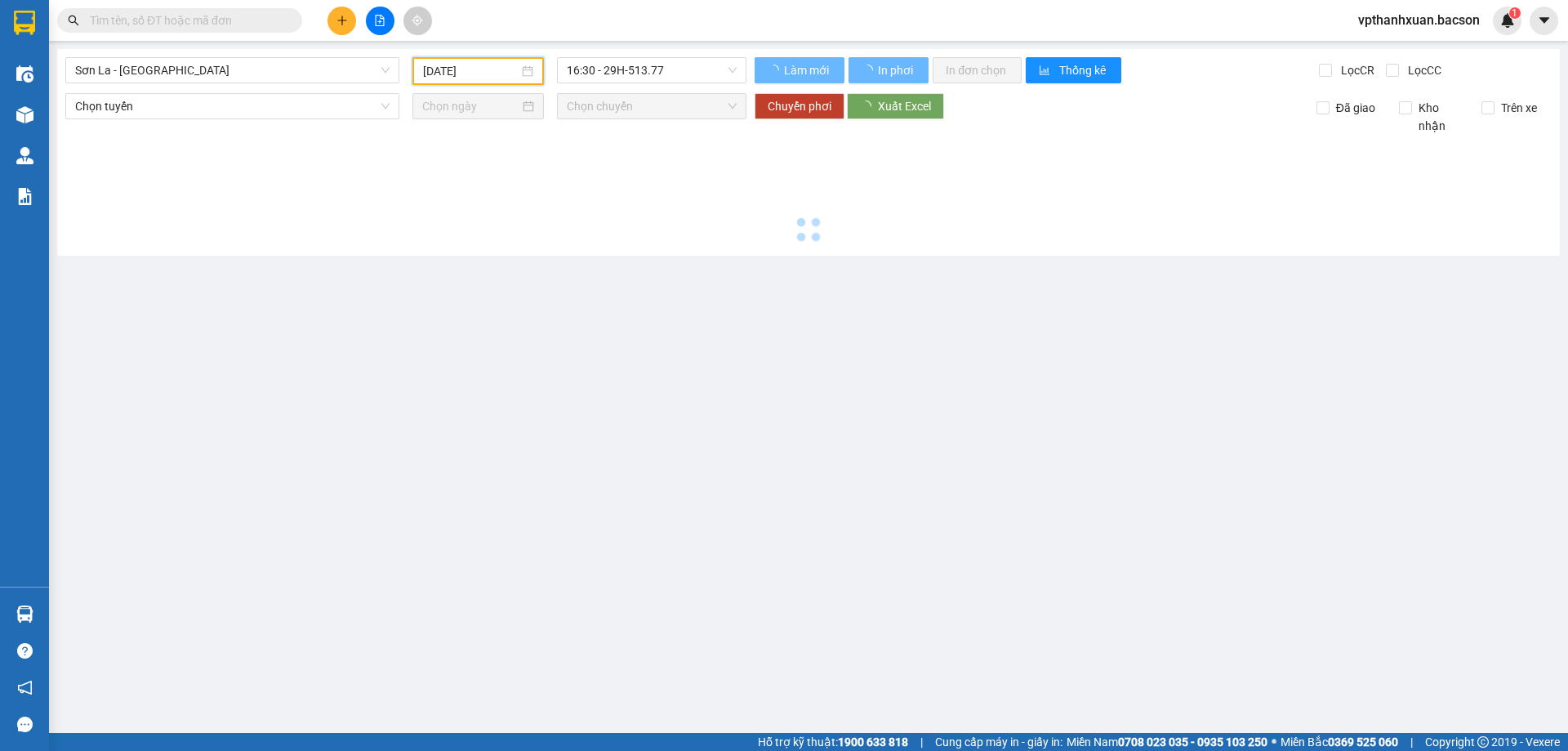
type input "[DATE]"
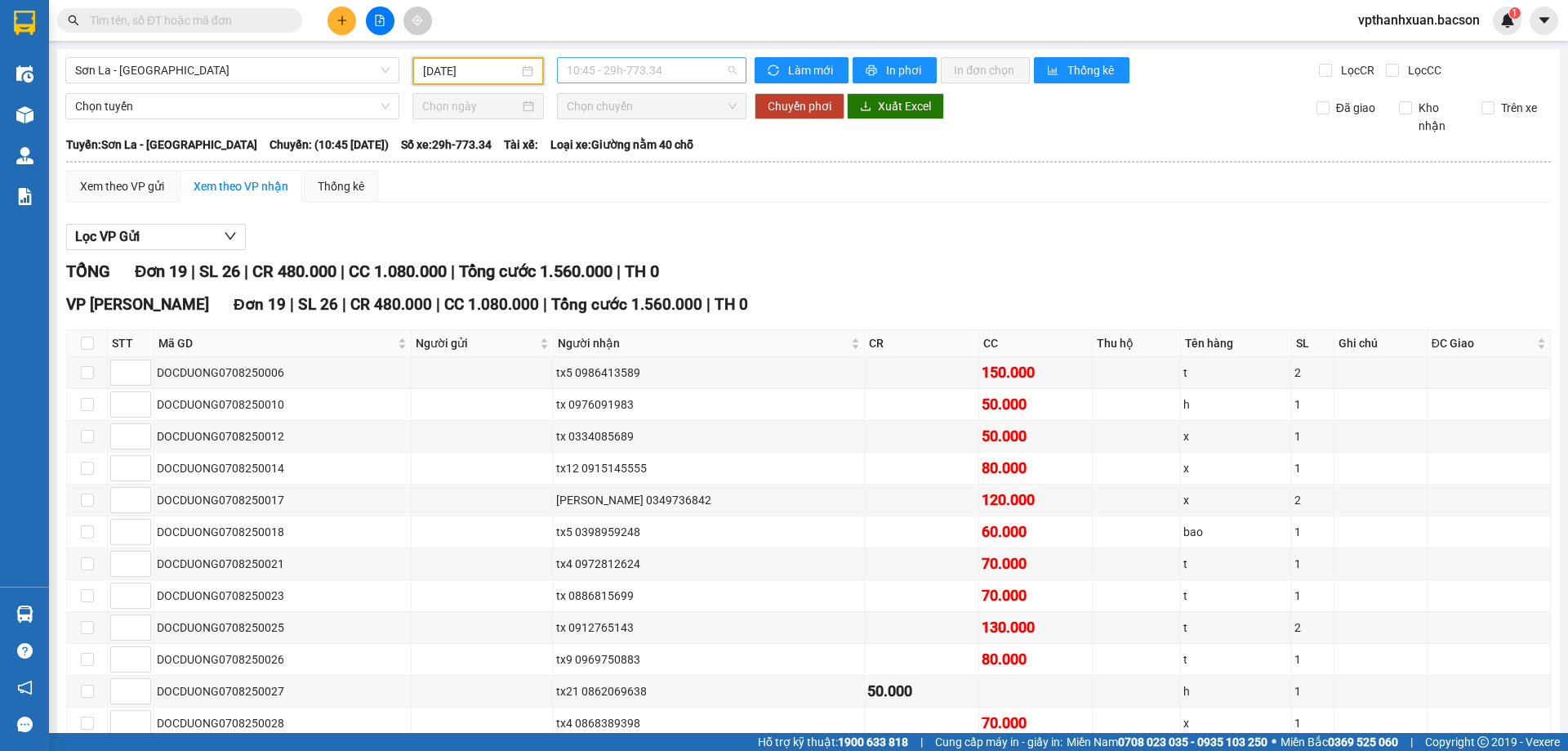
click at [683, 76] on span "10:45 - 29h-773.34" at bounding box center [651, 70] width 170 height 25
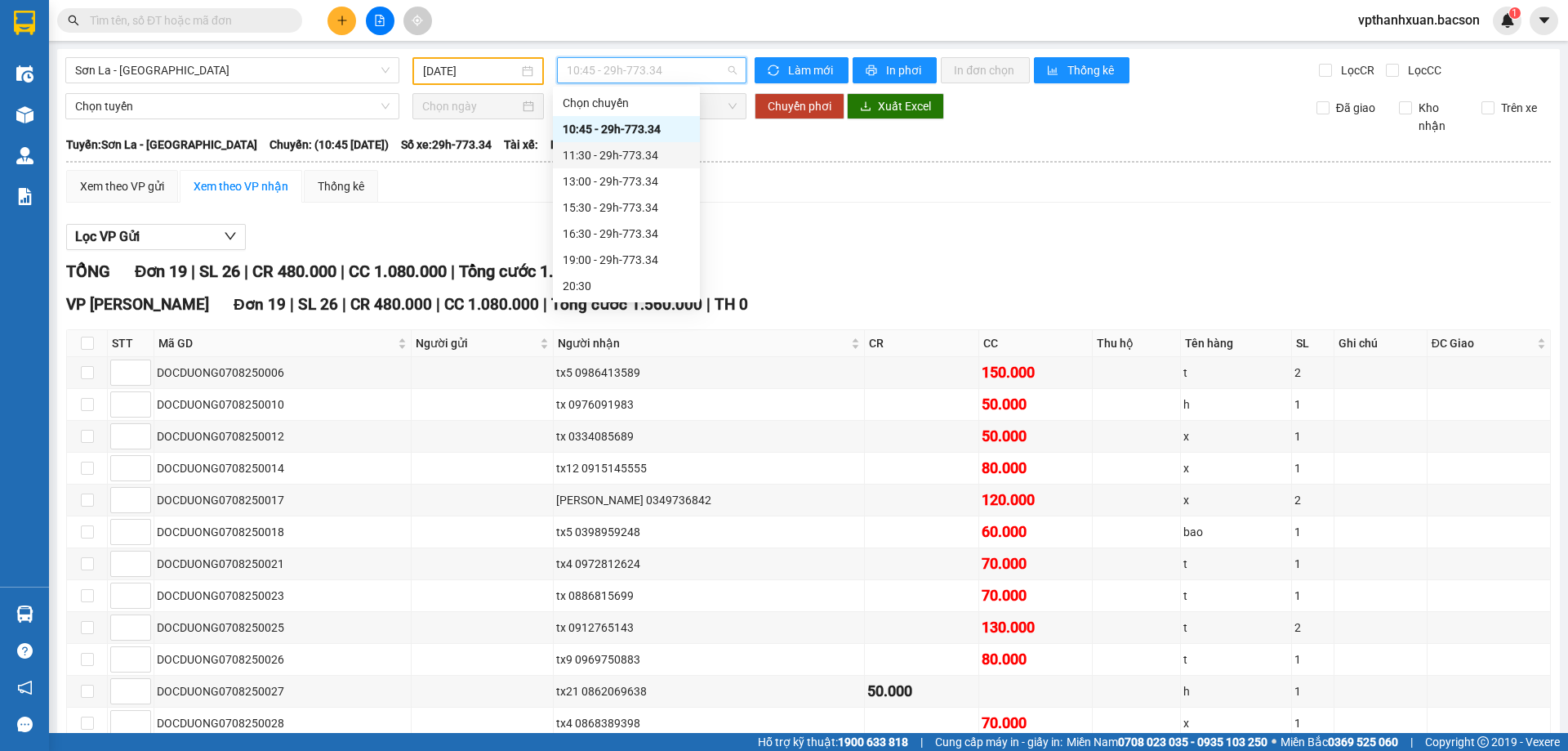
click at [671, 156] on div "11:30 - 29h-773.34" at bounding box center [626, 155] width 128 height 18
